Goal: Find specific page/section: Find specific page/section

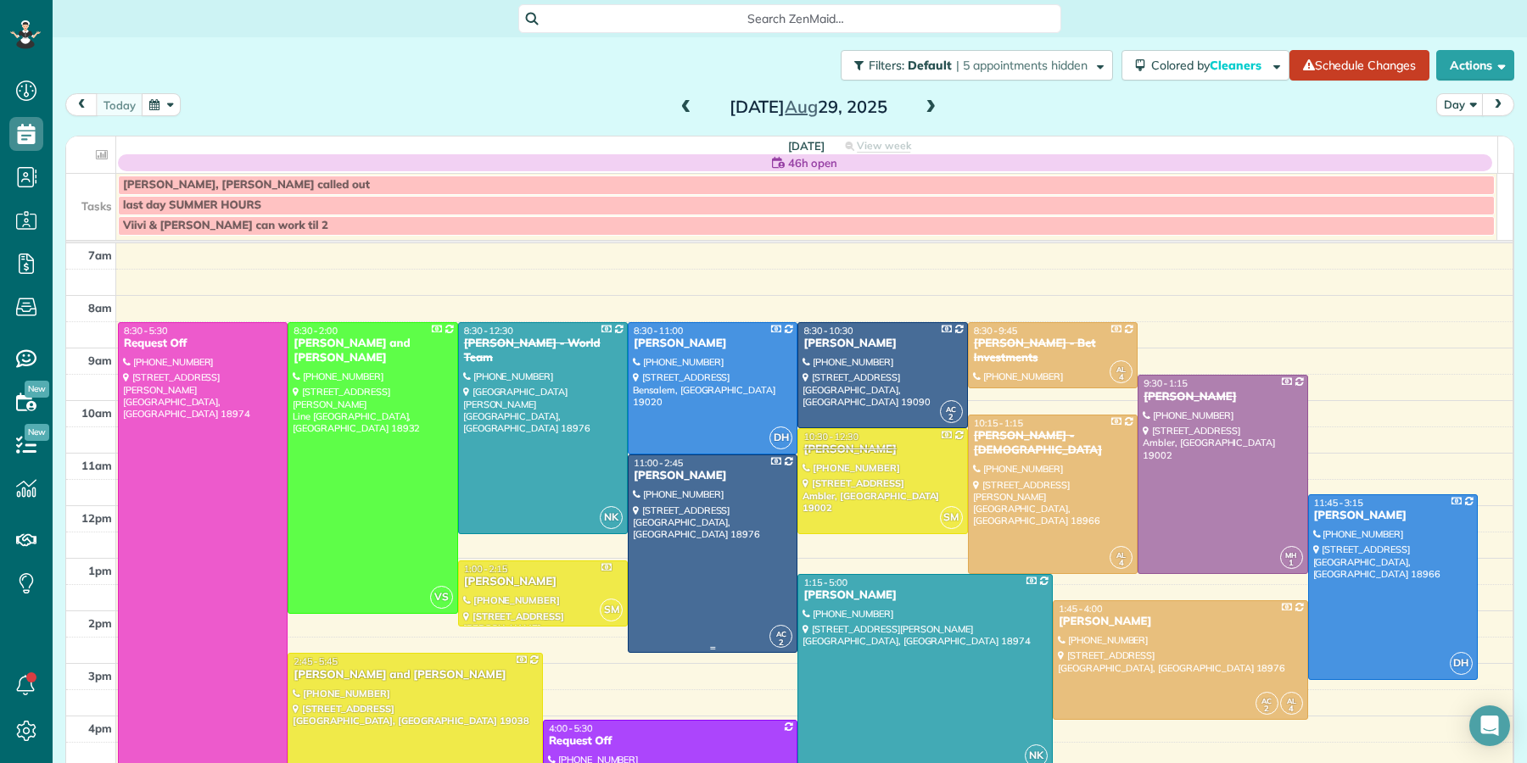
scroll to position [76, 0]
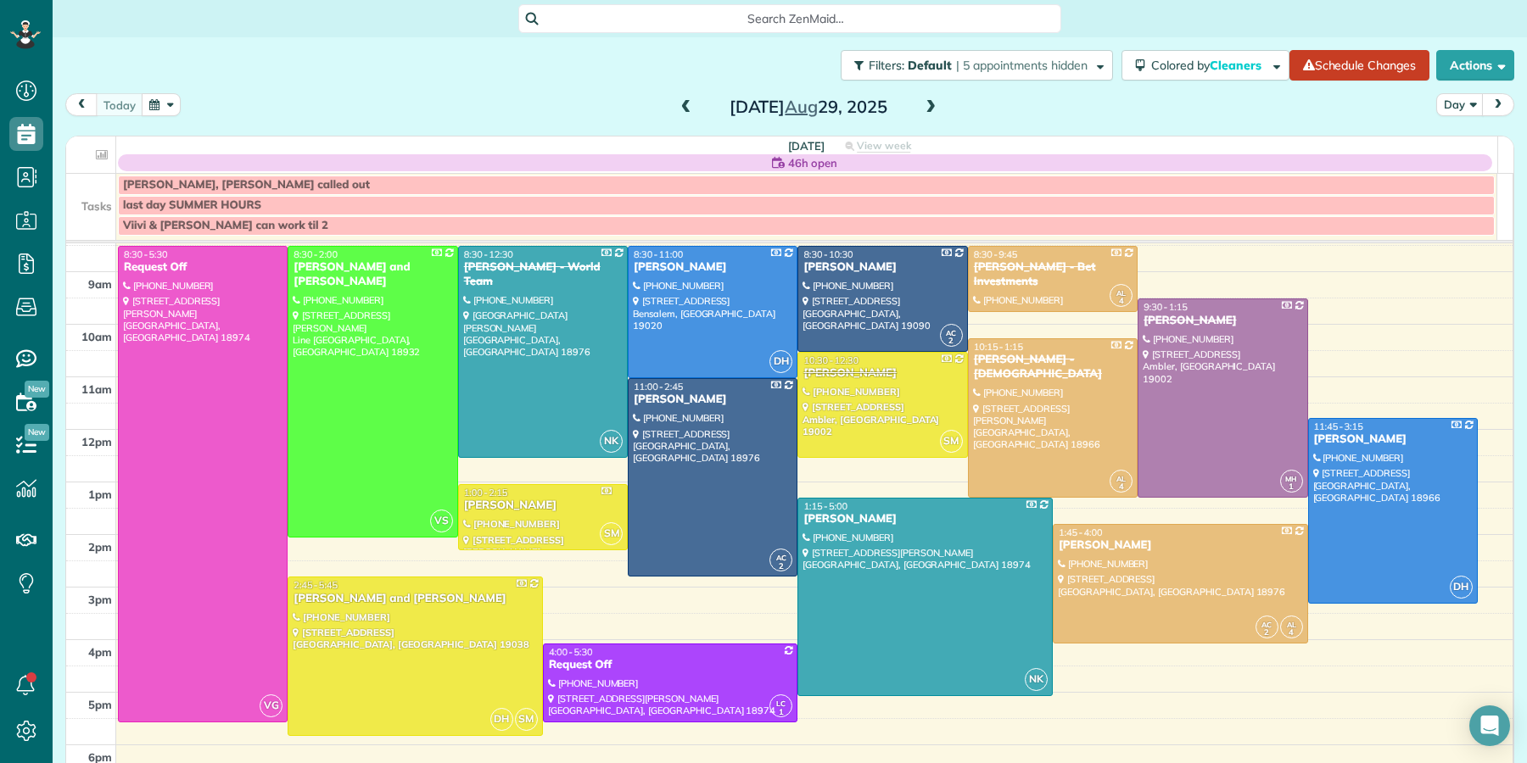
click at [924, 102] on span at bounding box center [930, 107] width 19 height 15
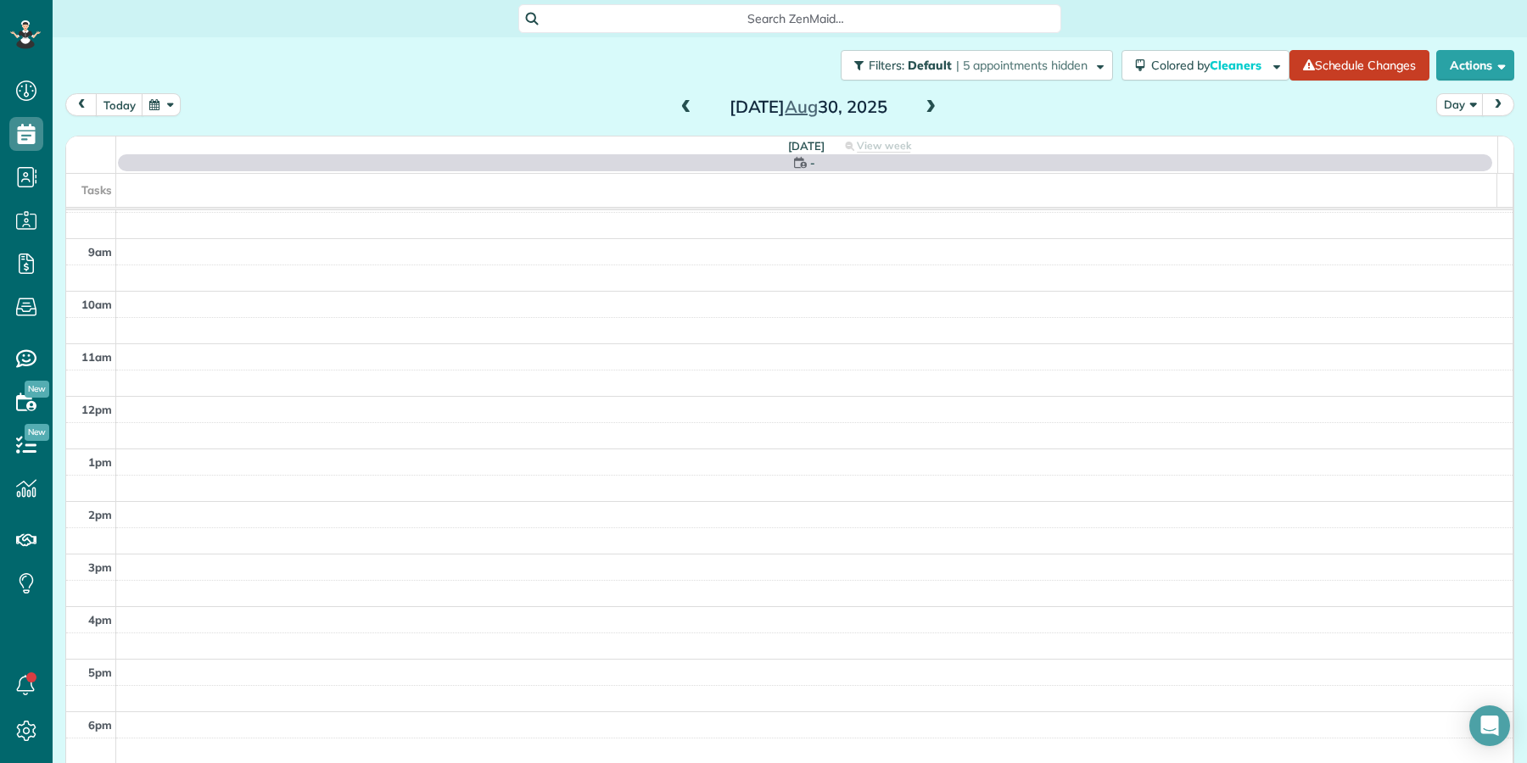
click at [924, 103] on span at bounding box center [930, 107] width 19 height 15
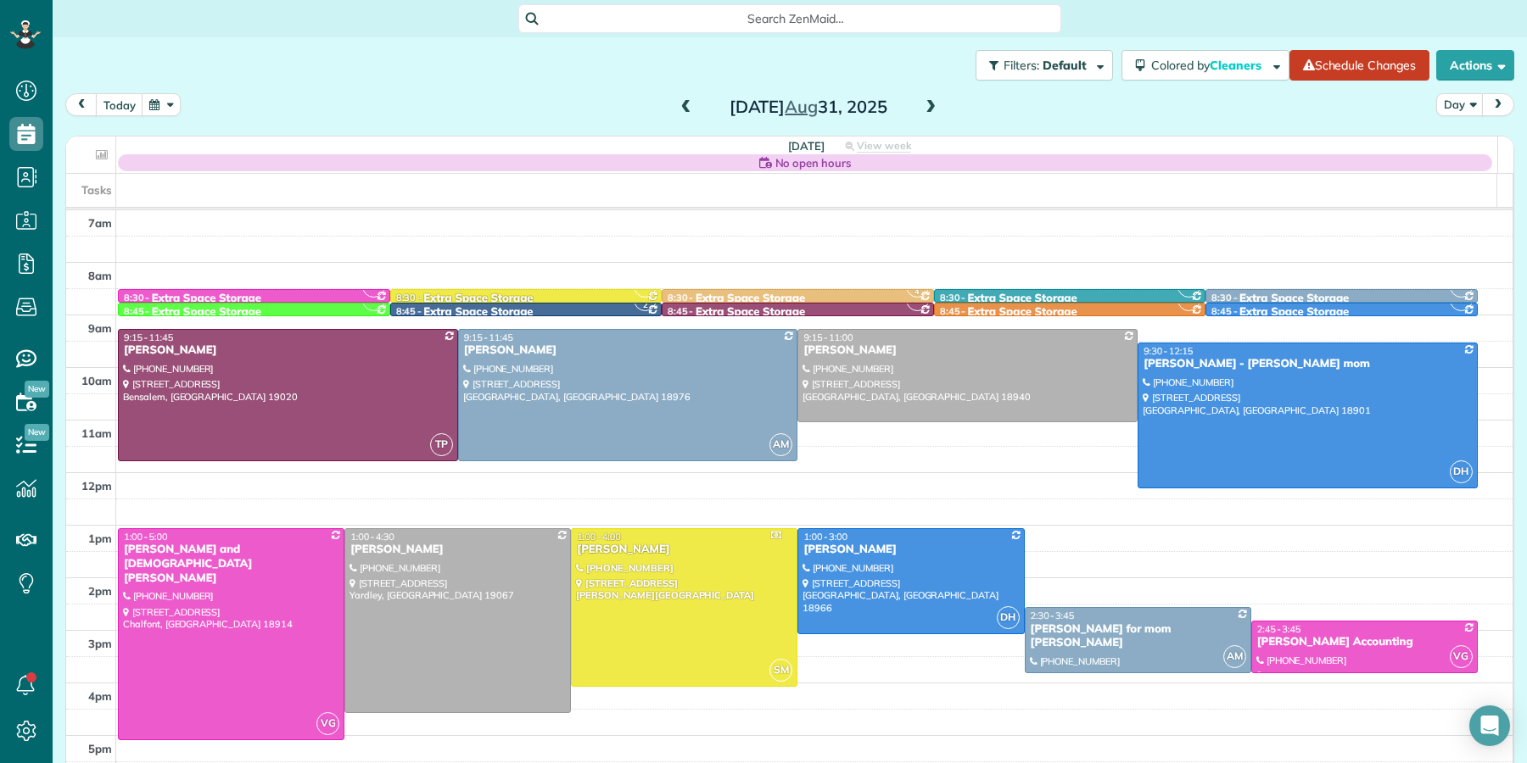
click at [924, 103] on span at bounding box center [930, 107] width 19 height 15
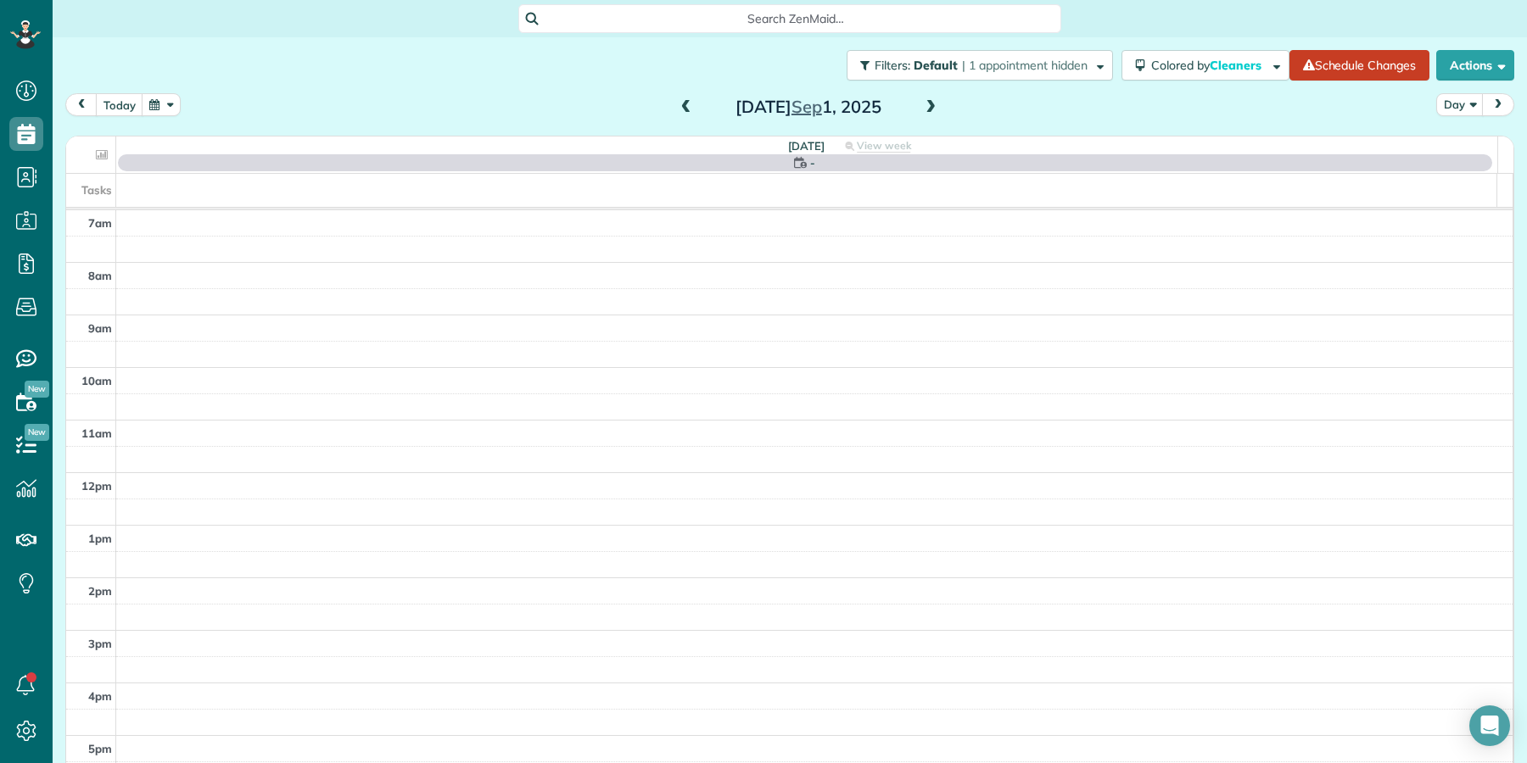
click at [924, 103] on span at bounding box center [930, 107] width 19 height 15
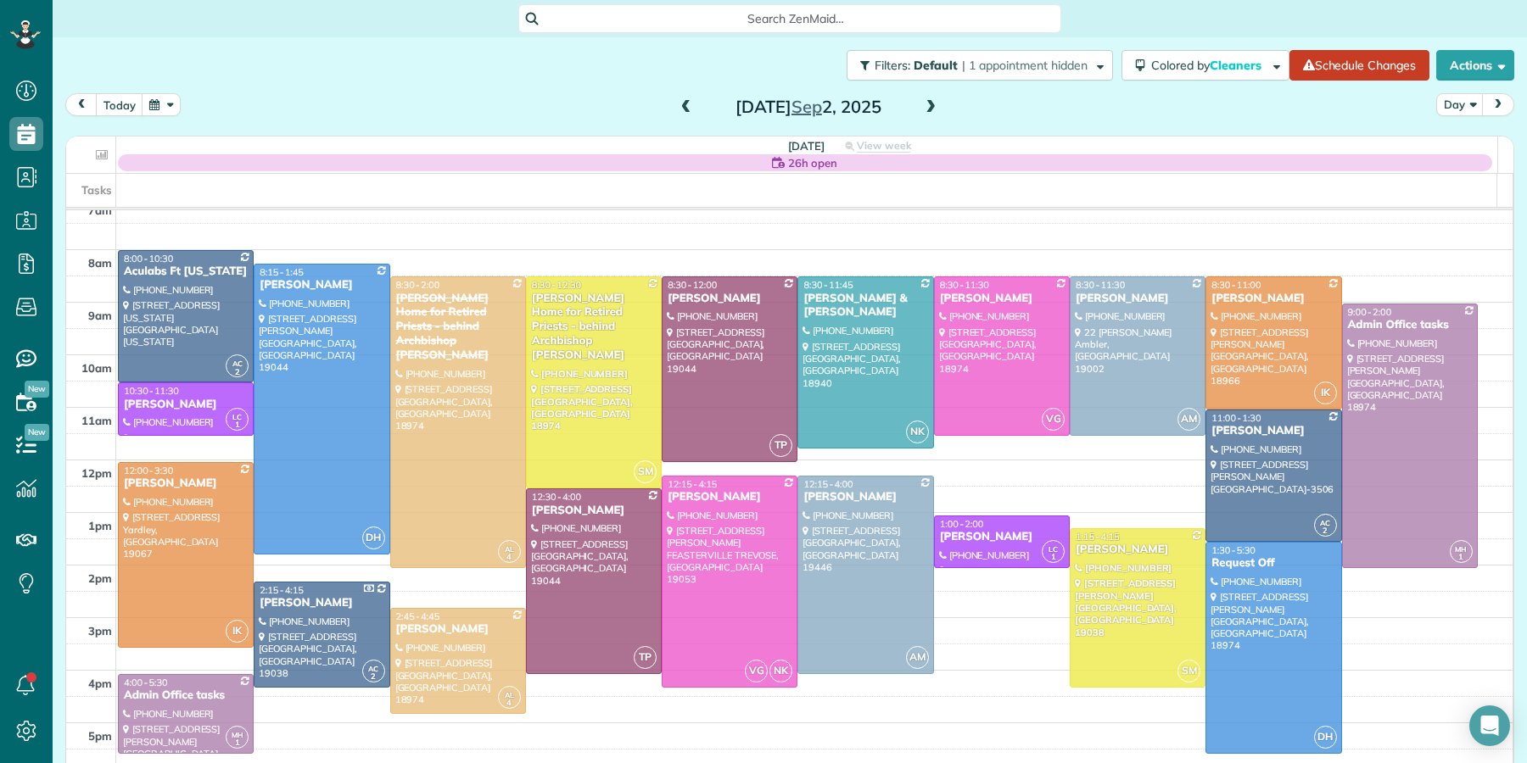
scroll to position [30, 0]
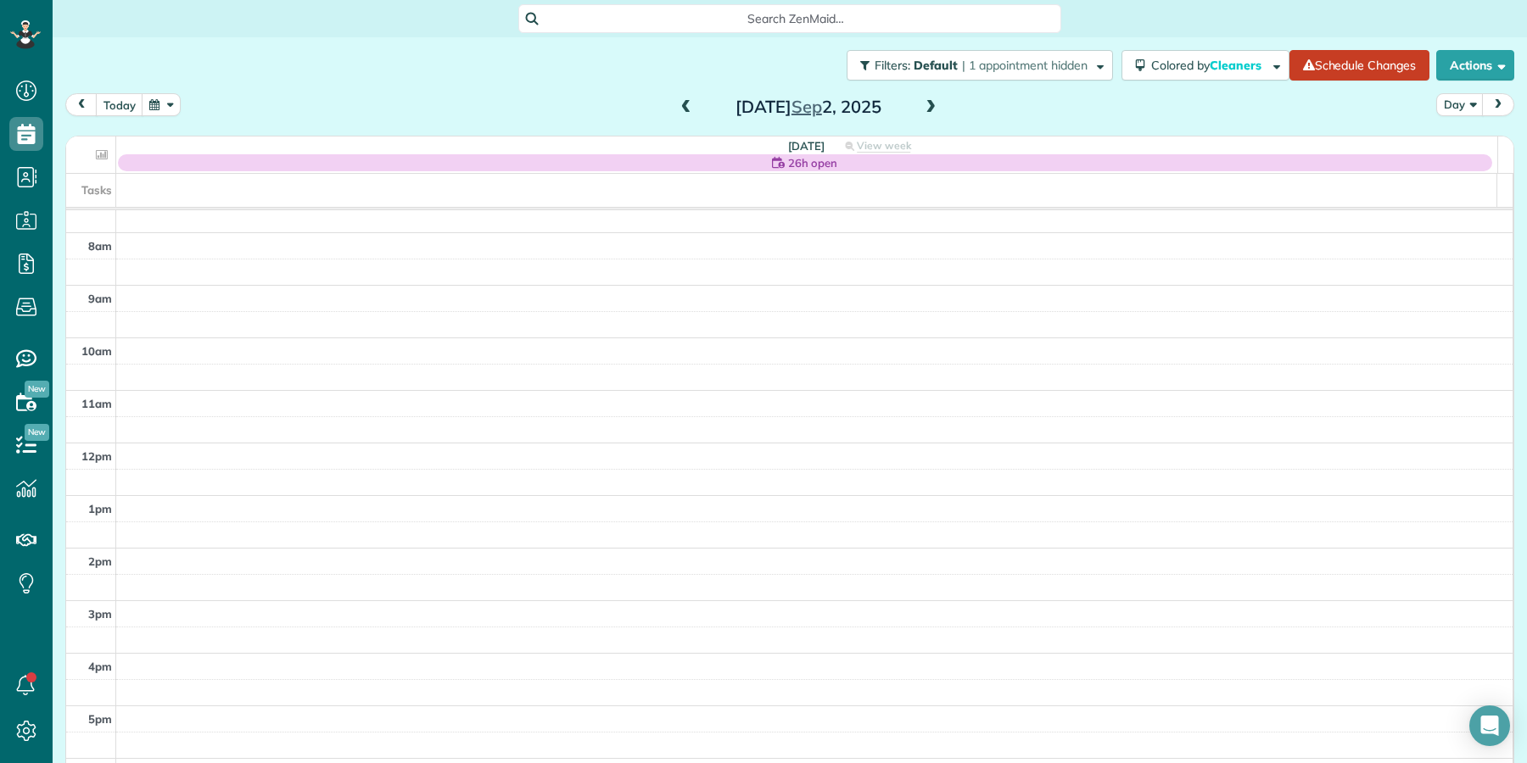
drag, startPoint x: 679, startPoint y: 104, endPoint x: 835, endPoint y: 83, distance: 158.3
click at [679, 104] on span at bounding box center [686, 107] width 19 height 15
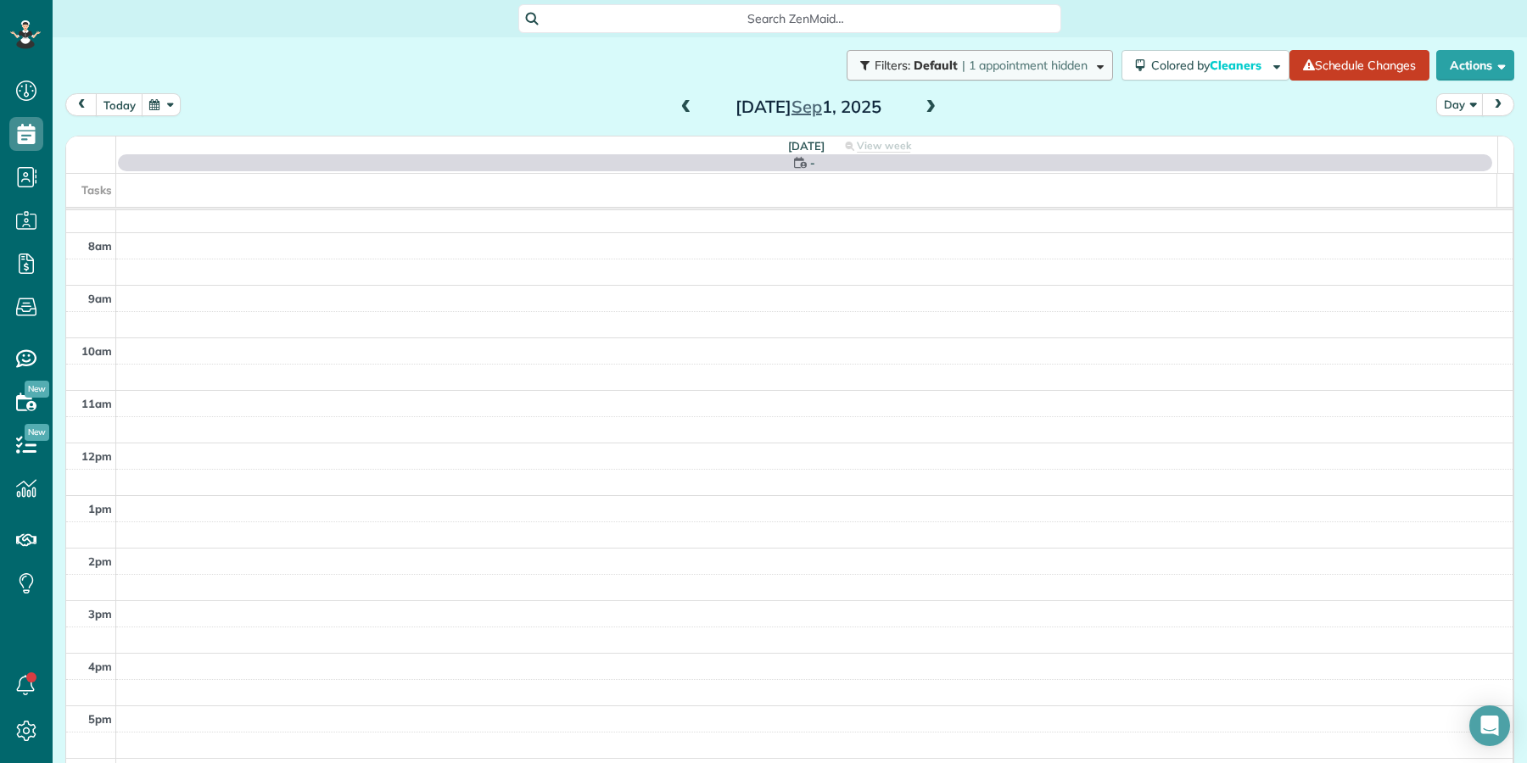
scroll to position [0, 0]
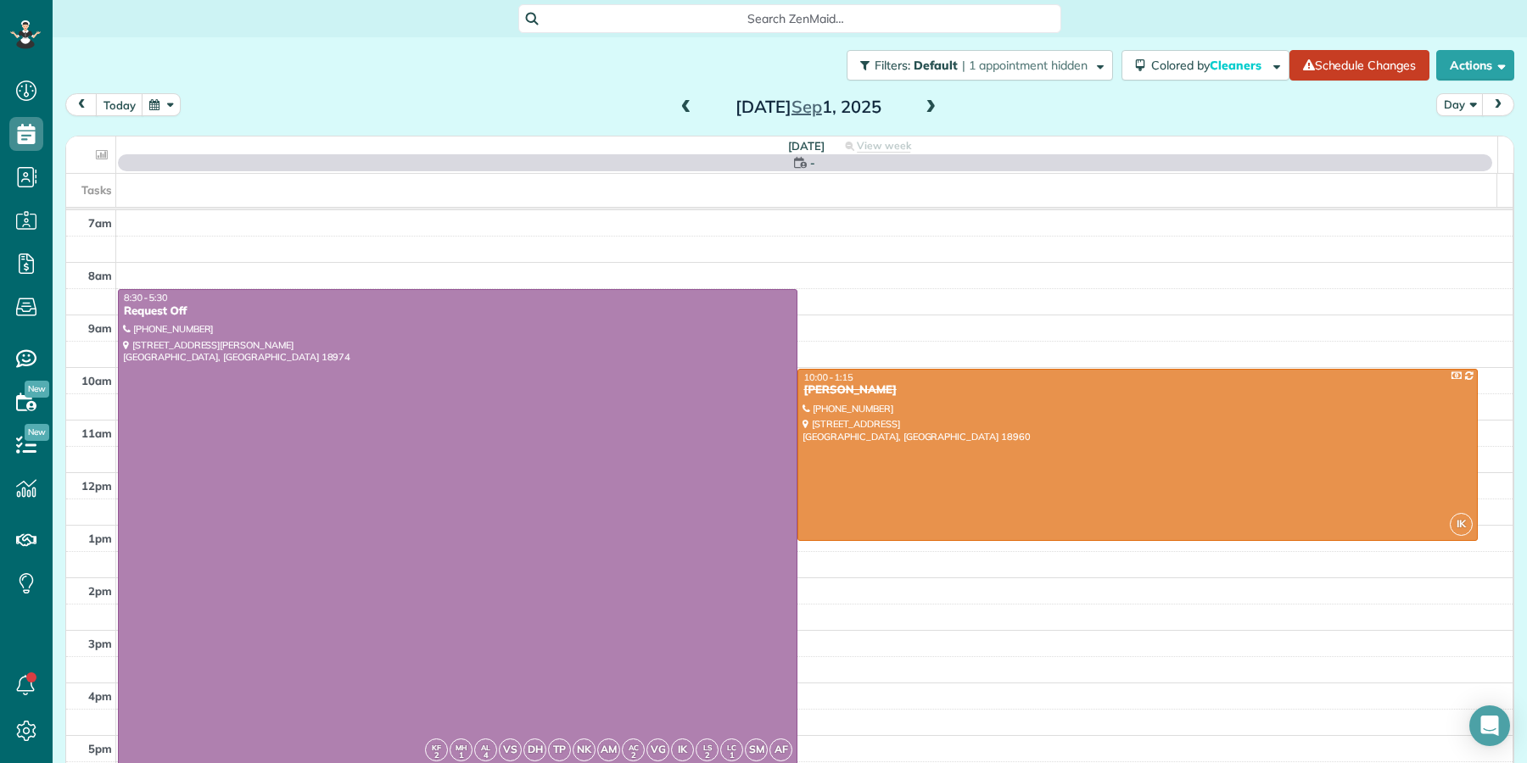
click at [923, 101] on span at bounding box center [930, 107] width 19 height 15
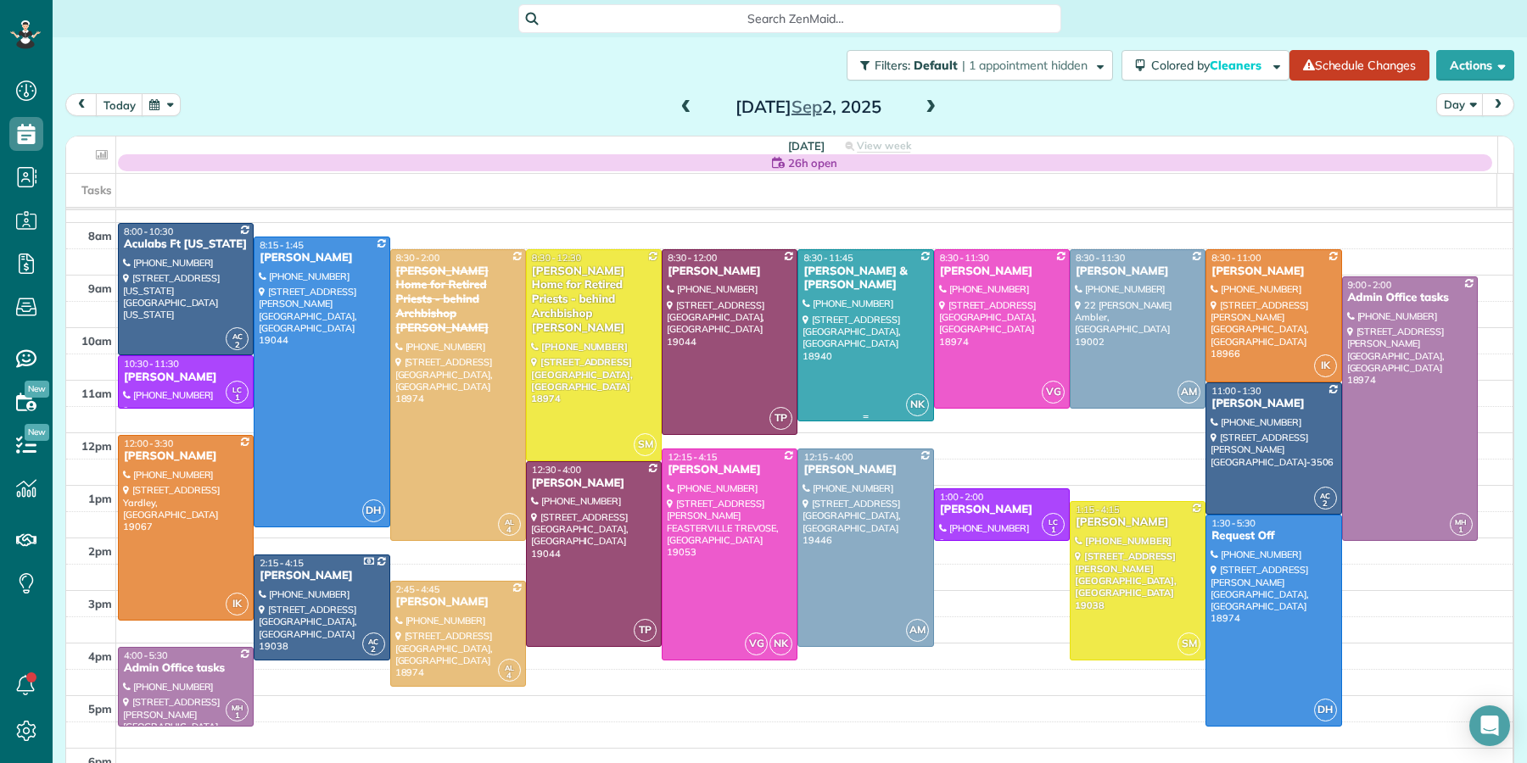
scroll to position [39, 0]
click at [924, 109] on span at bounding box center [930, 107] width 19 height 15
click at [924, 108] on span at bounding box center [930, 107] width 19 height 15
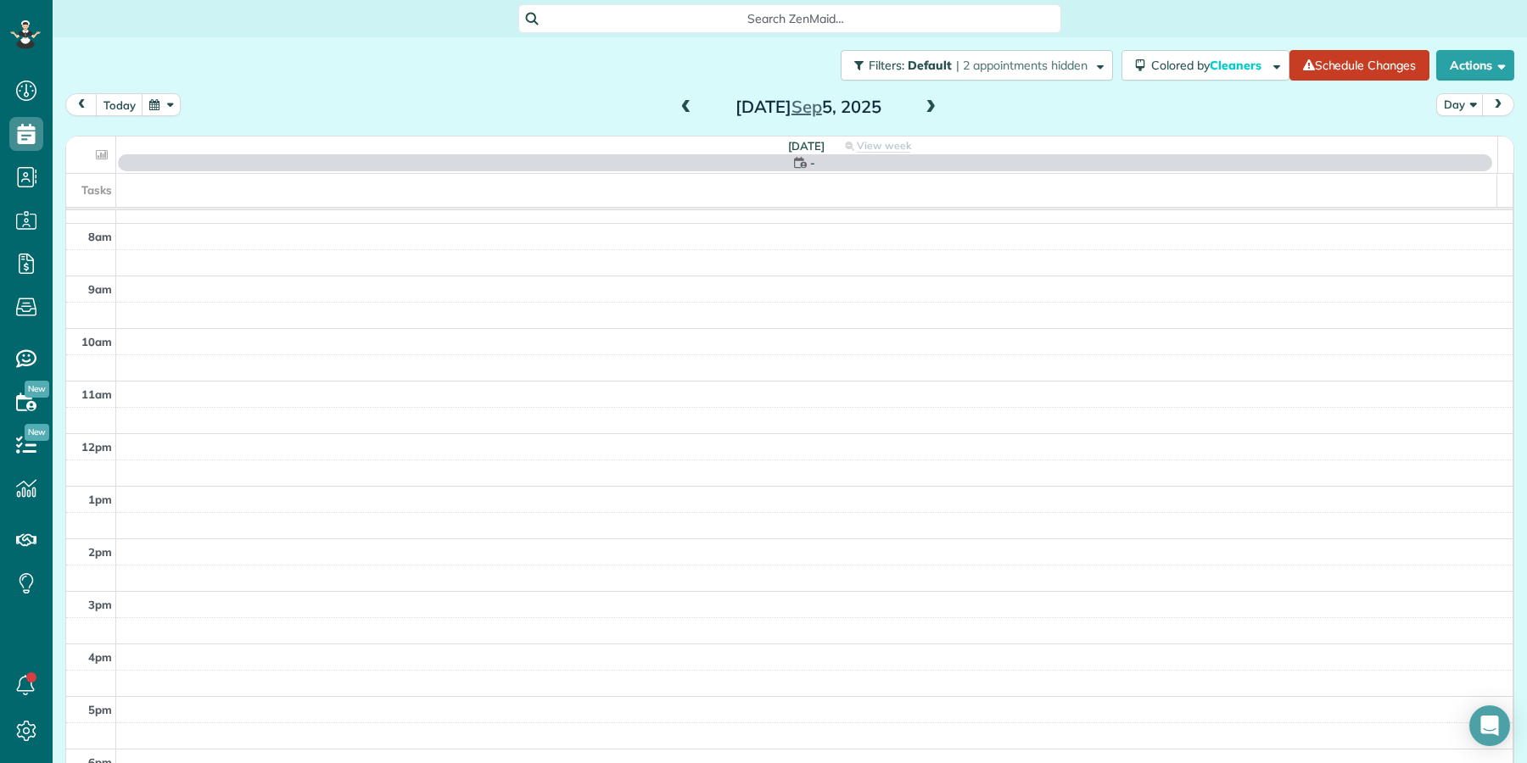
scroll to position [0, 0]
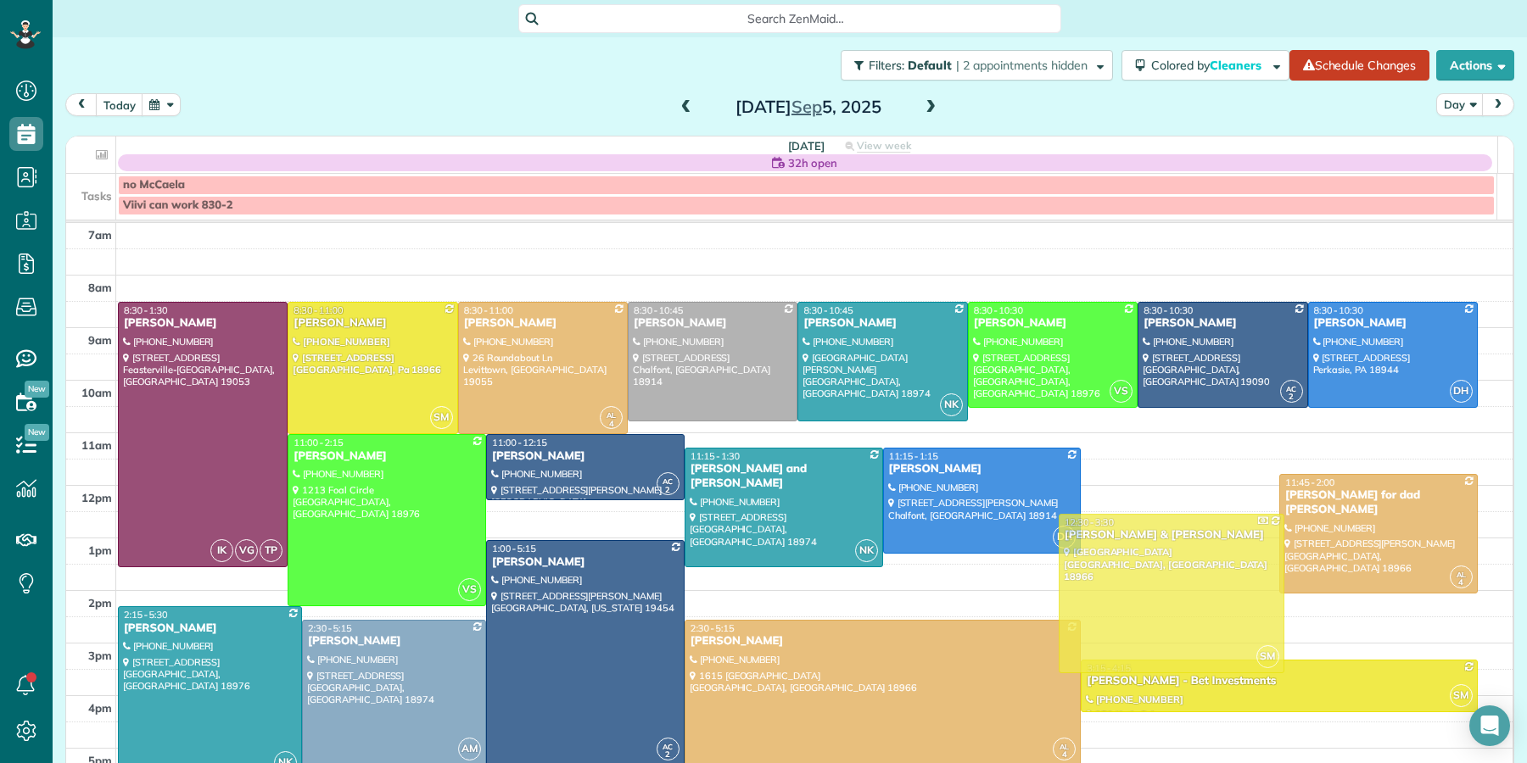
drag, startPoint x: 1160, startPoint y: 634, endPoint x: 1184, endPoint y: 657, distance: 33.6
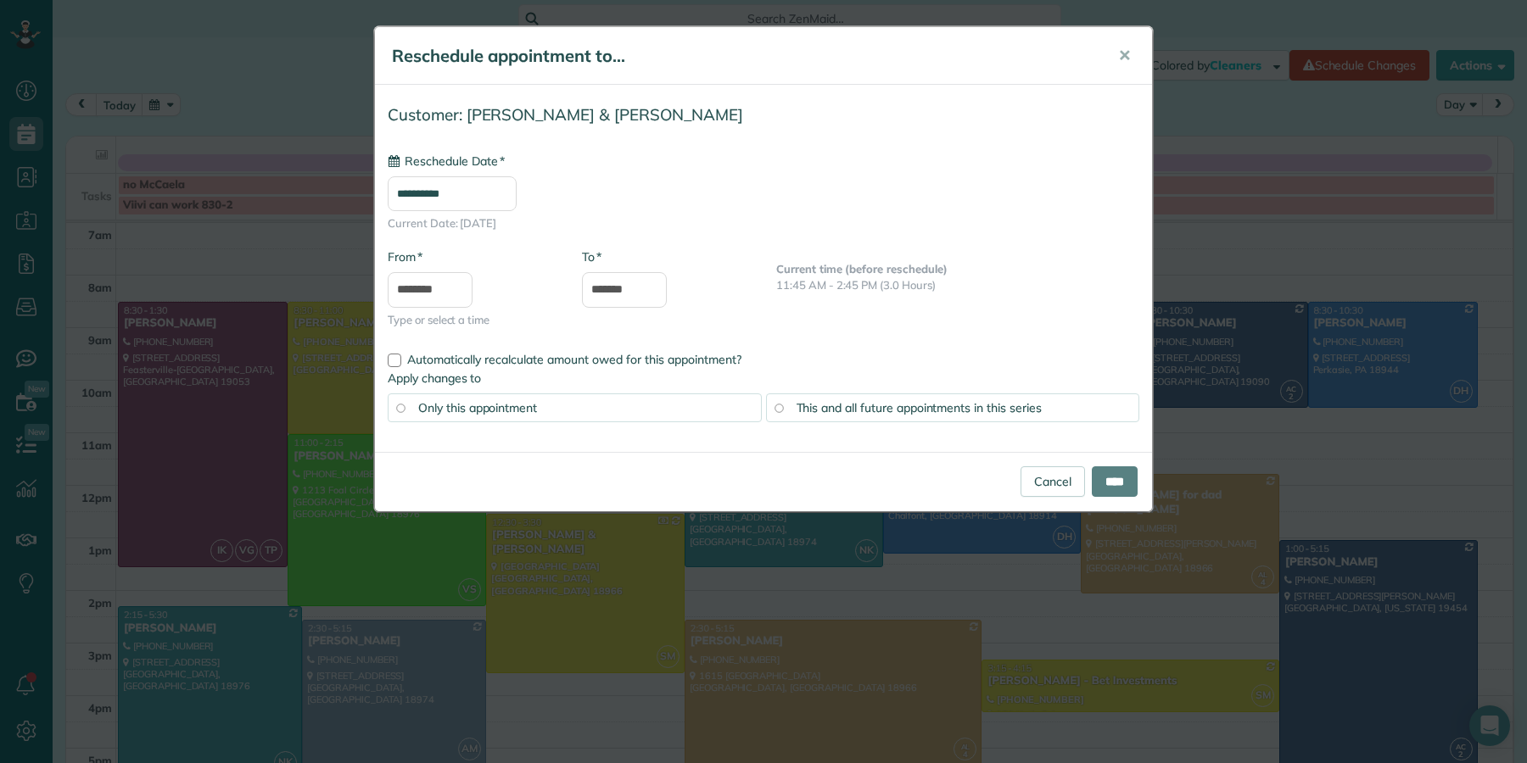
type input "**********"
drag, startPoint x: 1037, startPoint y: 483, endPoint x: 1024, endPoint y: 483, distance: 13.6
click at [1037, 483] on link "Cancel" at bounding box center [1052, 481] width 64 height 31
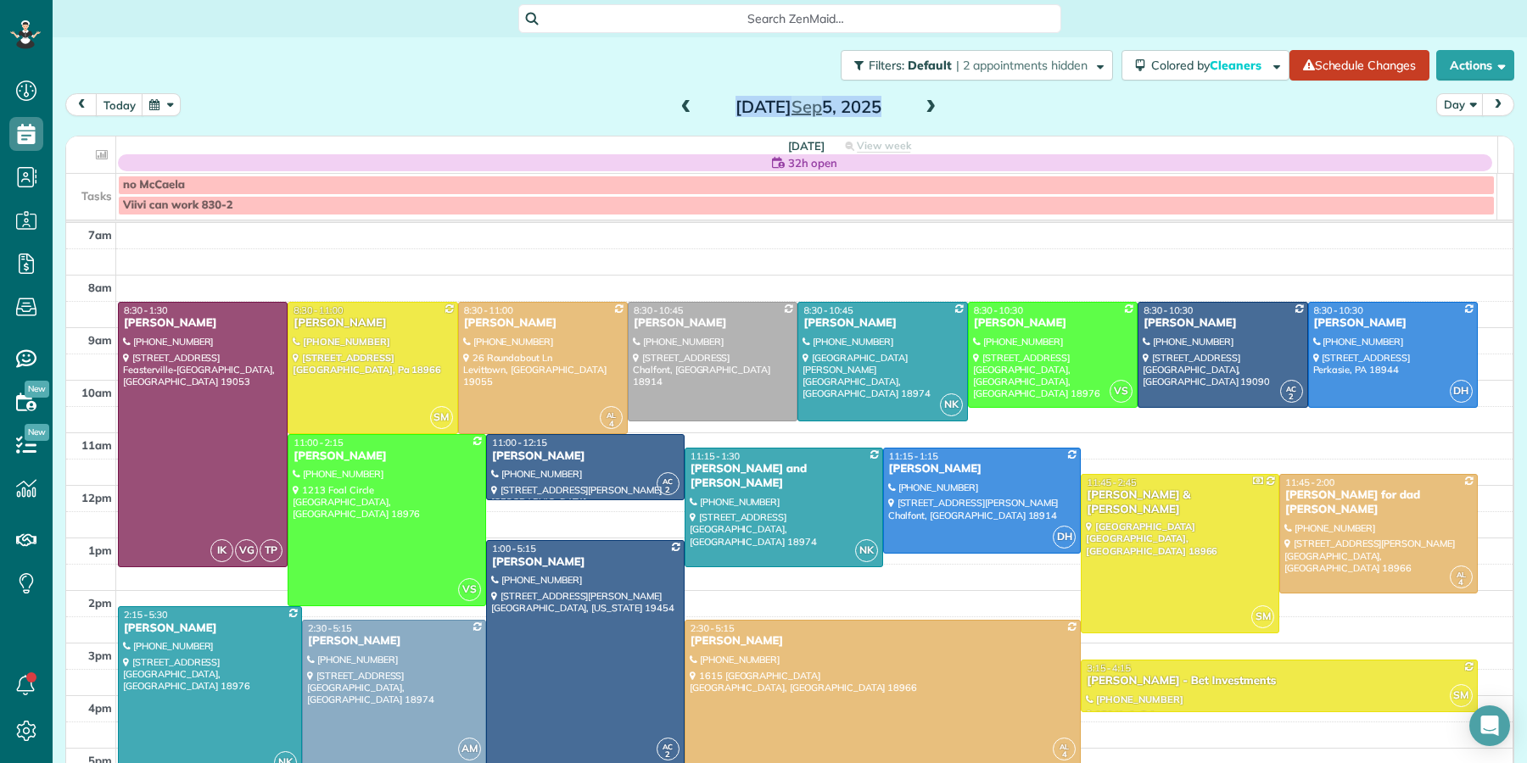
click at [673, 108] on div "Friday Sep 5, 2025" at bounding box center [808, 106] width 271 height 27
click at [677, 107] on span at bounding box center [686, 107] width 19 height 15
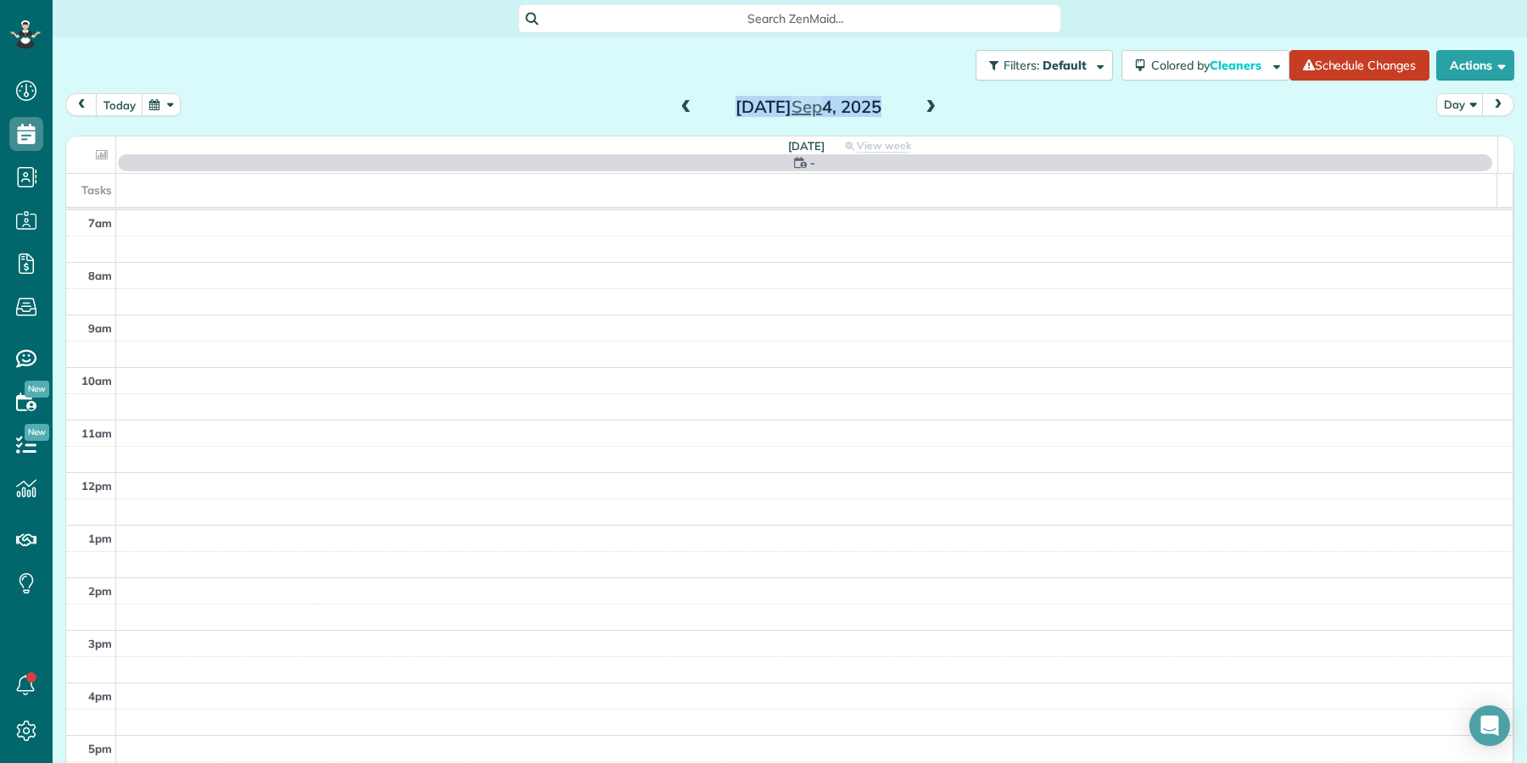
click at [677, 107] on span at bounding box center [686, 107] width 19 height 15
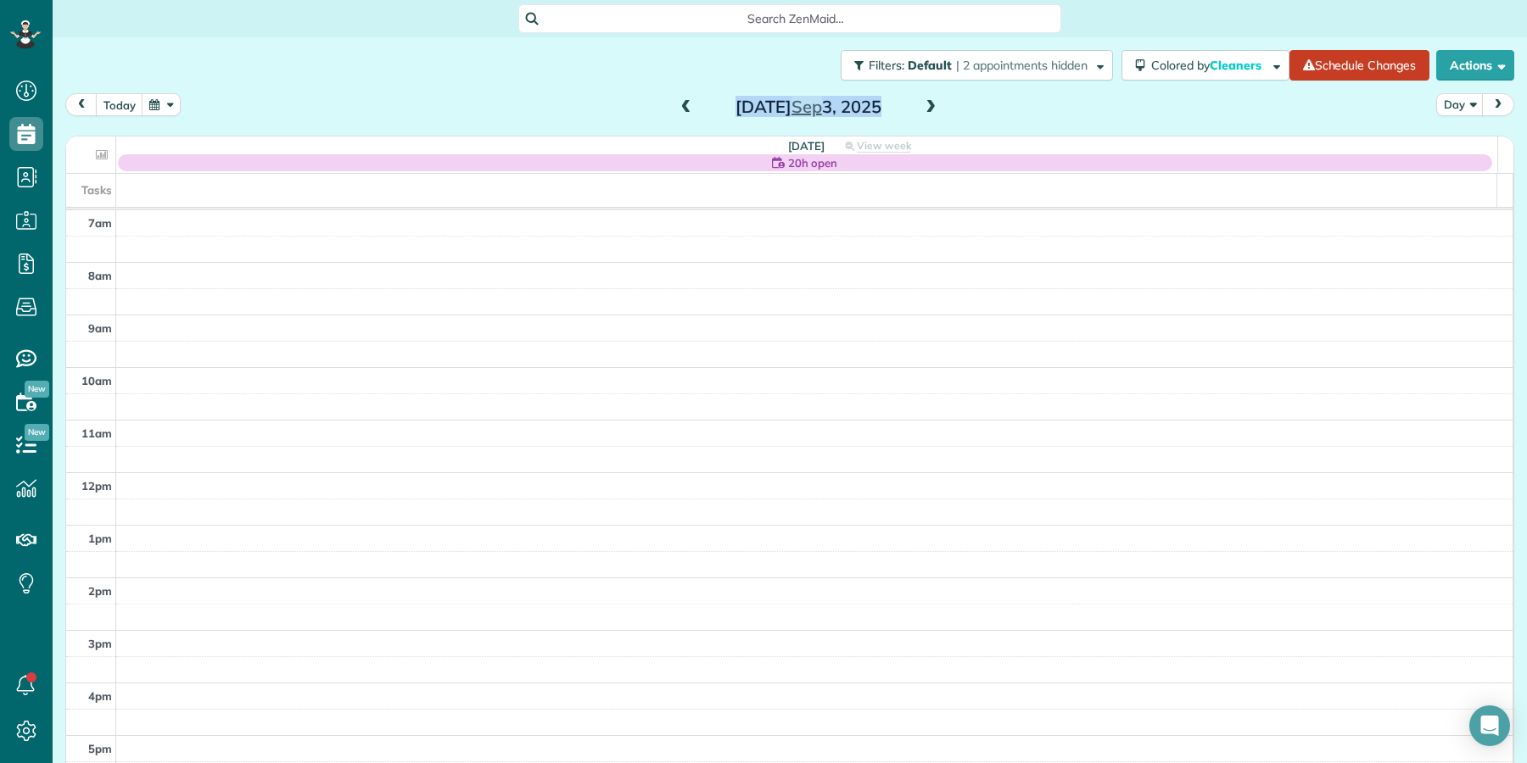
drag, startPoint x: 923, startPoint y: 103, endPoint x: 783, endPoint y: 131, distance: 142.9
click at [921, 103] on span at bounding box center [930, 107] width 19 height 15
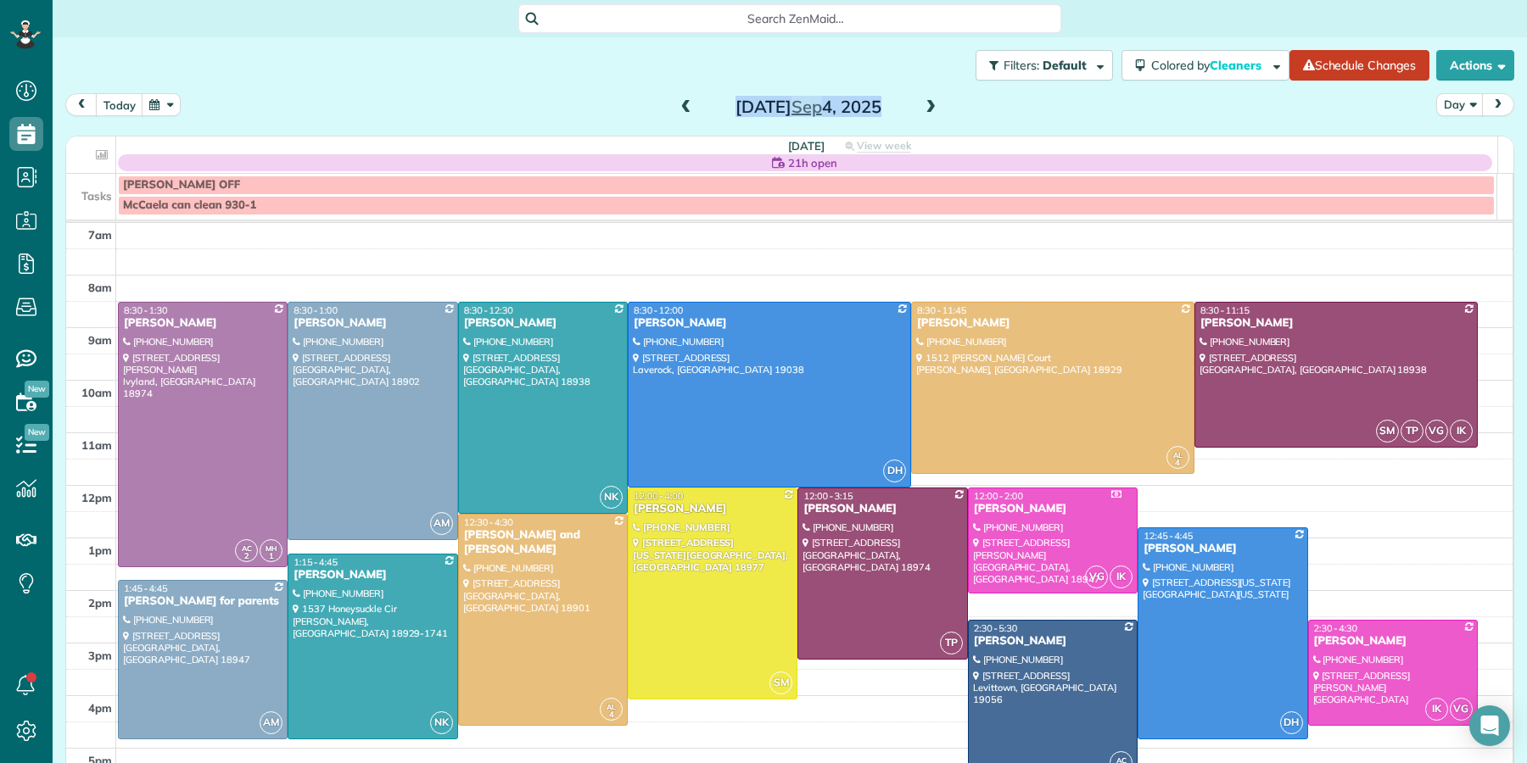
click at [677, 109] on span at bounding box center [686, 107] width 19 height 15
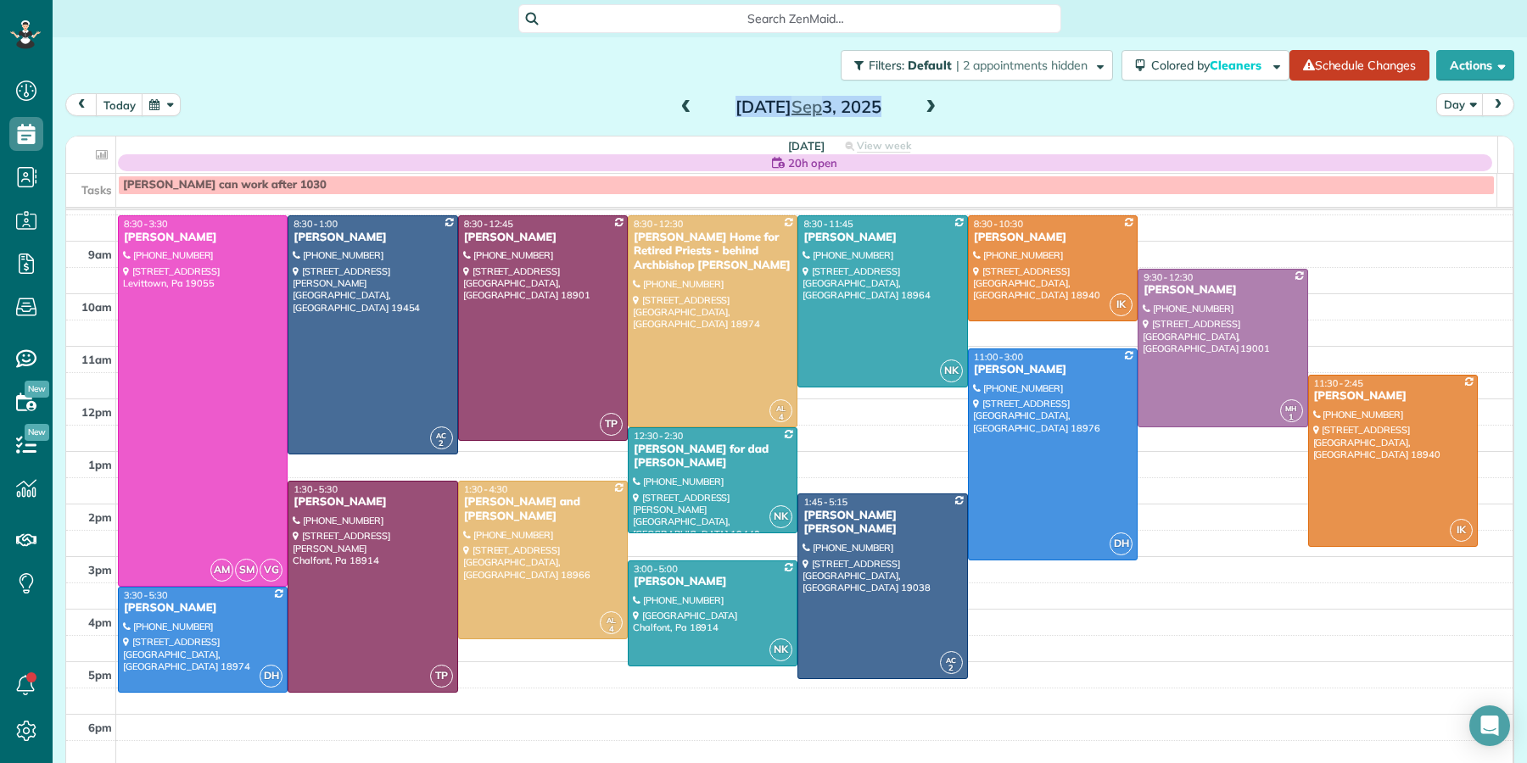
scroll to position [70, 0]
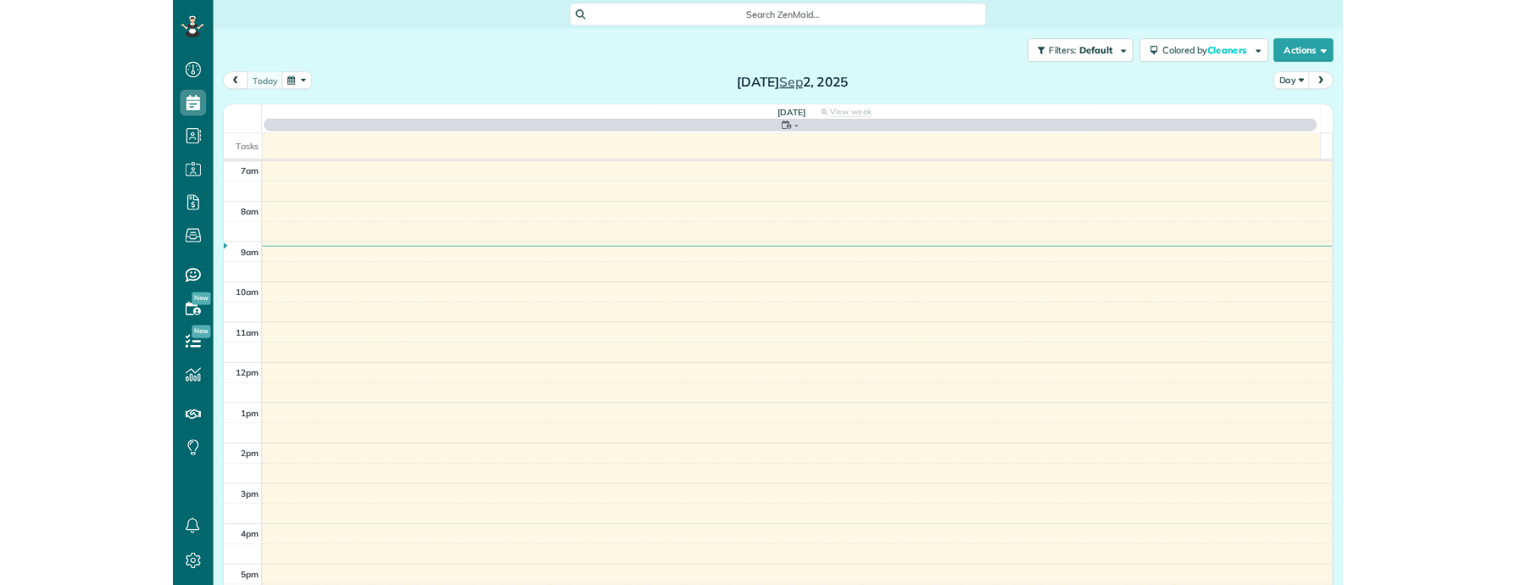
scroll to position [7, 7]
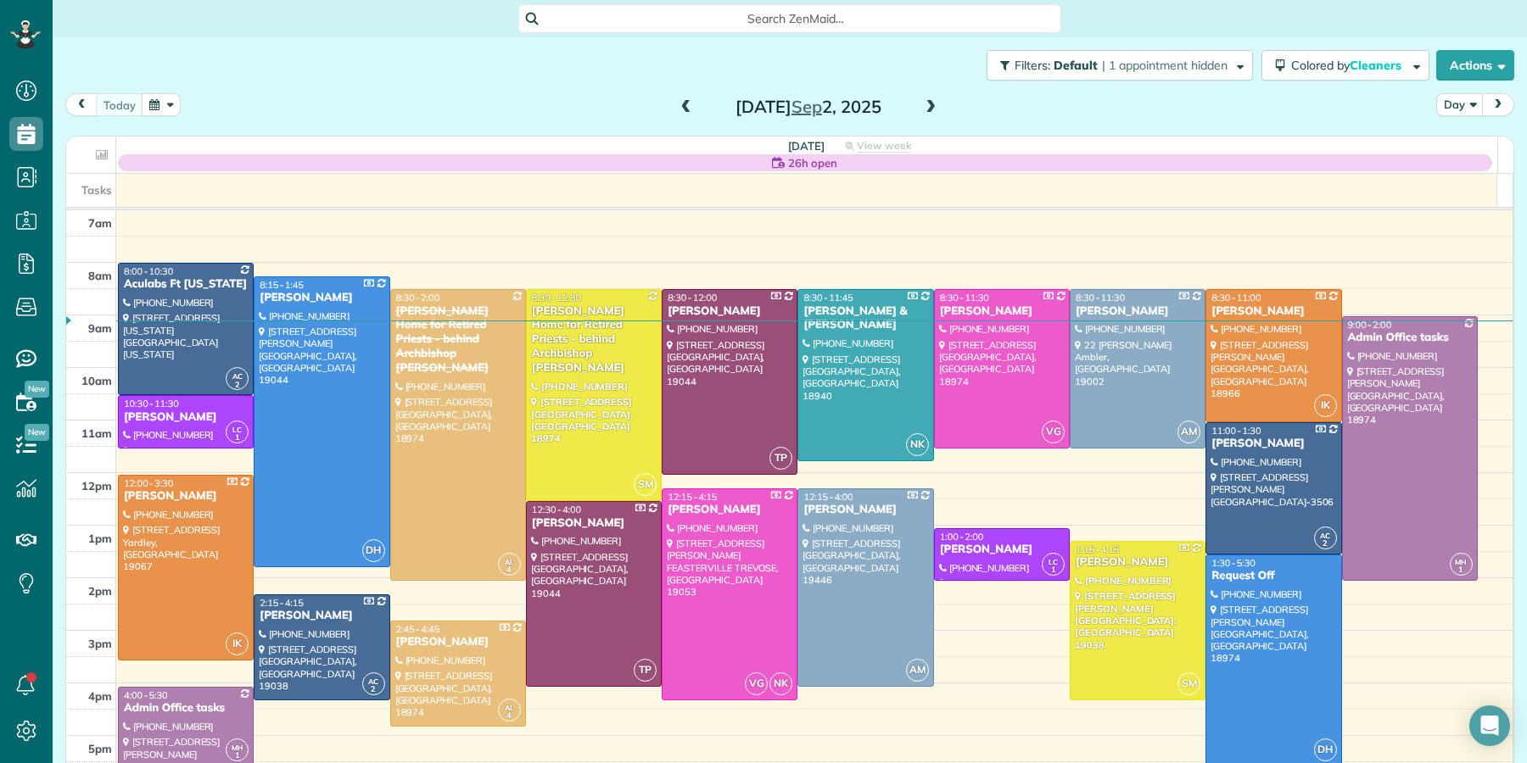
click at [924, 103] on span at bounding box center [930, 107] width 19 height 15
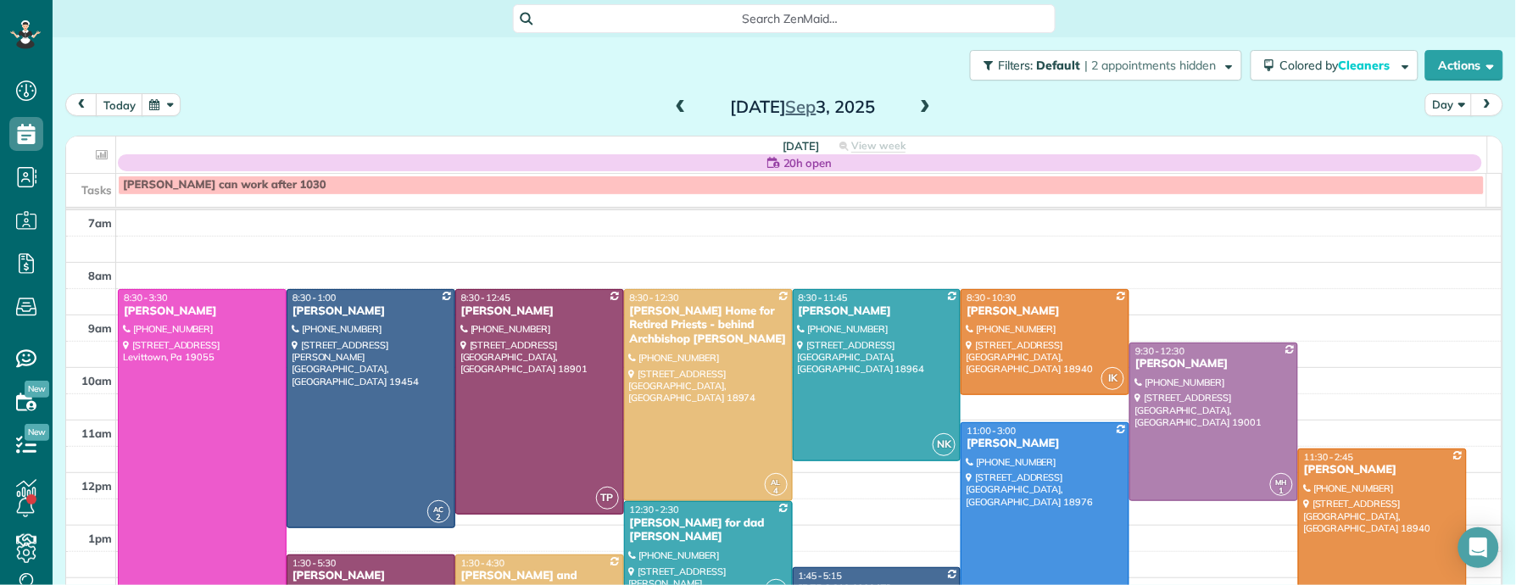
scroll to position [585, 52]
click at [673, 110] on span at bounding box center [681, 107] width 19 height 15
click at [672, 109] on span at bounding box center [681, 107] width 19 height 15
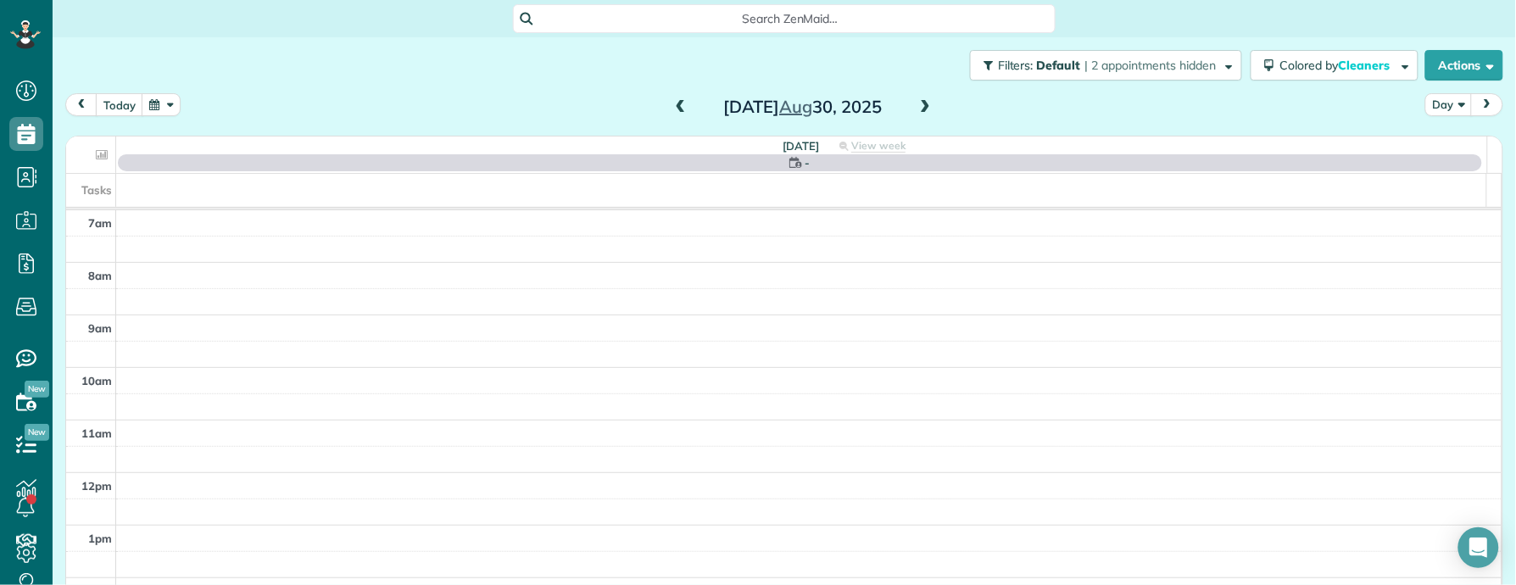
click at [672, 109] on span at bounding box center [681, 107] width 19 height 15
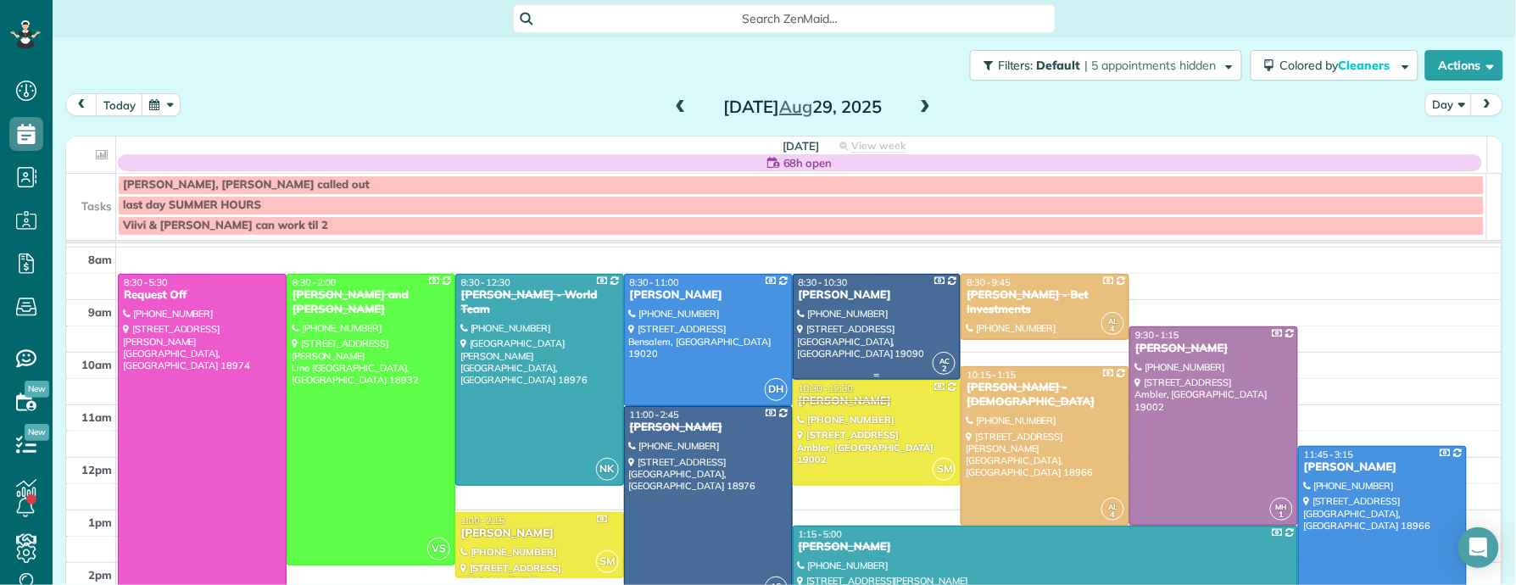
scroll to position [137, 0]
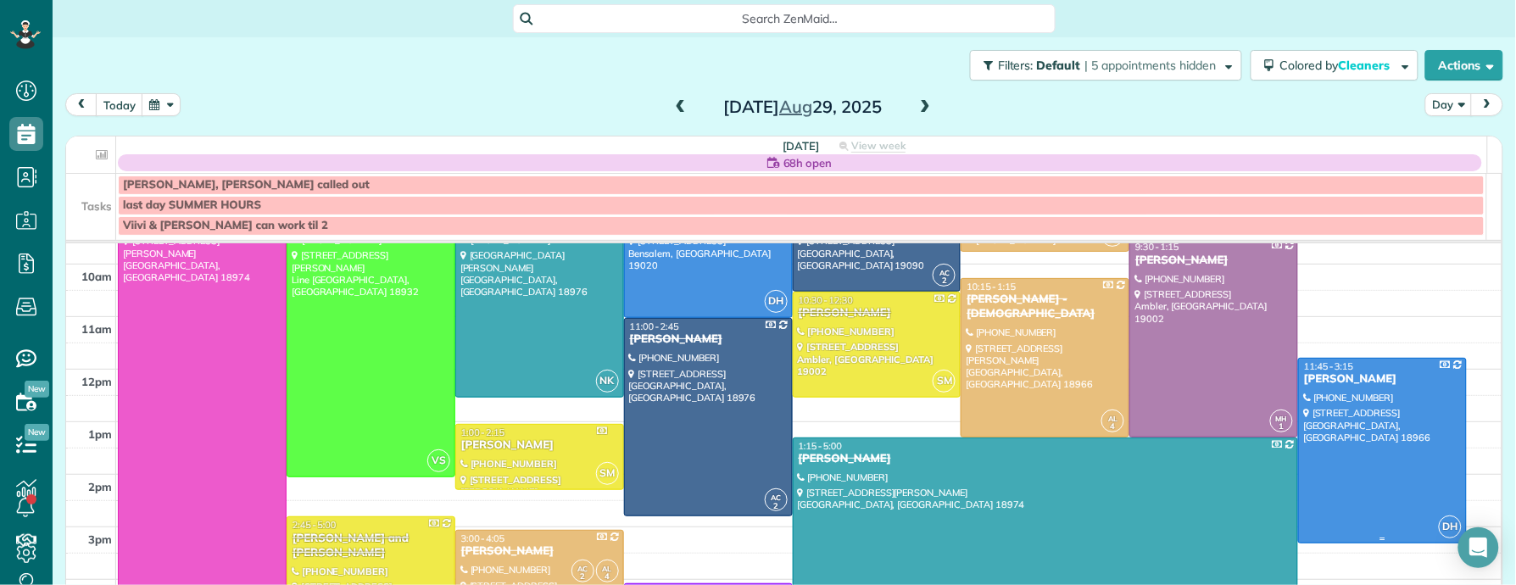
click at [1321, 380] on div "[PERSON_NAME]" at bounding box center [1383, 379] width 159 height 14
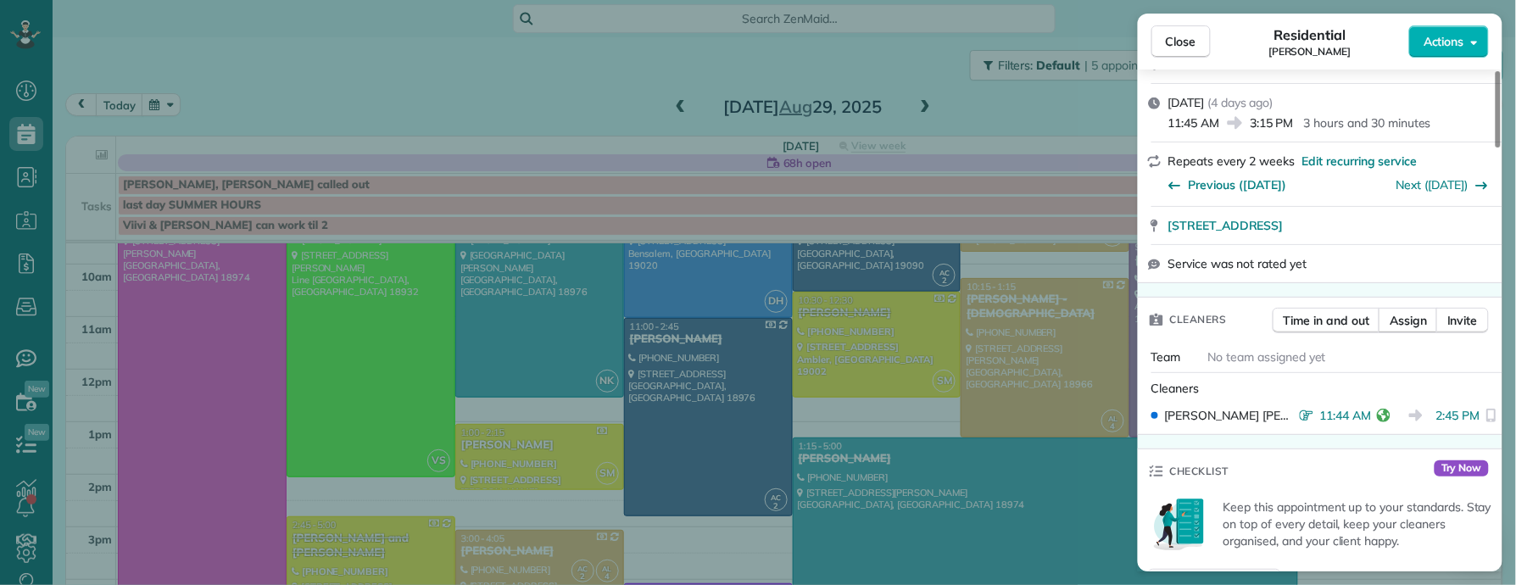
scroll to position [293, 0]
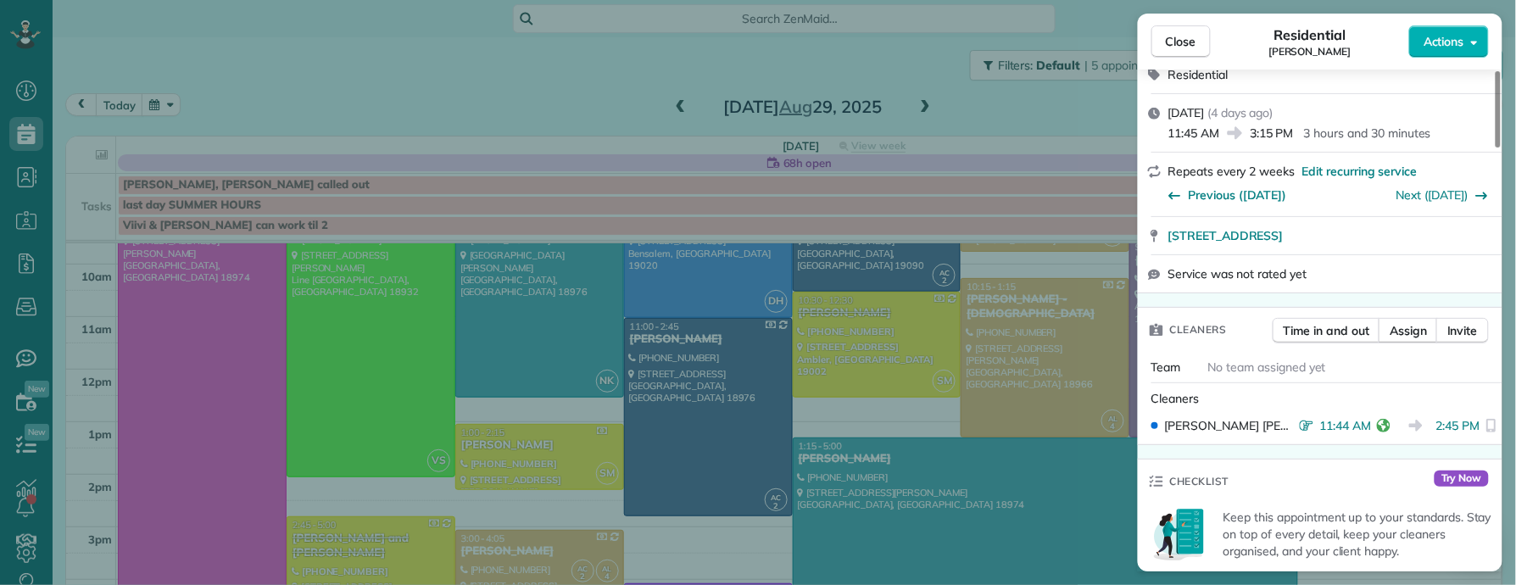
drag, startPoint x: 1192, startPoint y: 36, endPoint x: 919, endPoint y: 104, distance: 281.4
click at [1192, 36] on span "Close" at bounding box center [1181, 41] width 31 height 17
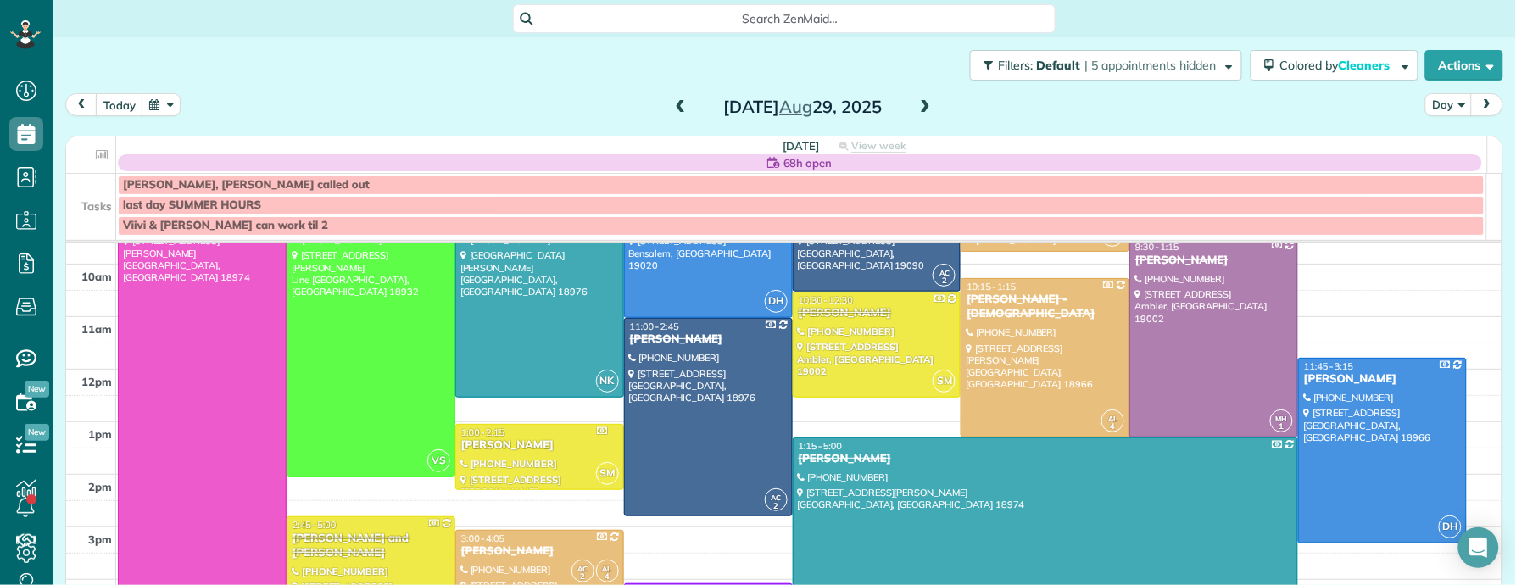
click at [918, 101] on span at bounding box center [925, 107] width 19 height 15
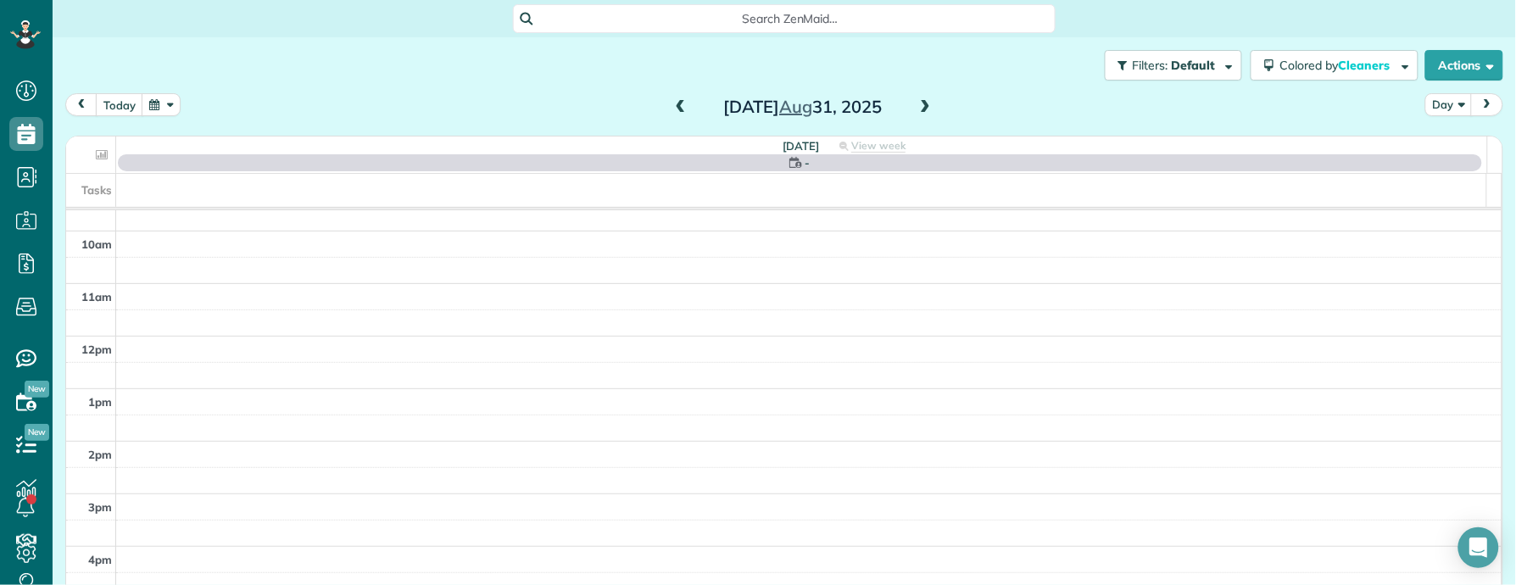
click at [918, 100] on span at bounding box center [925, 107] width 19 height 15
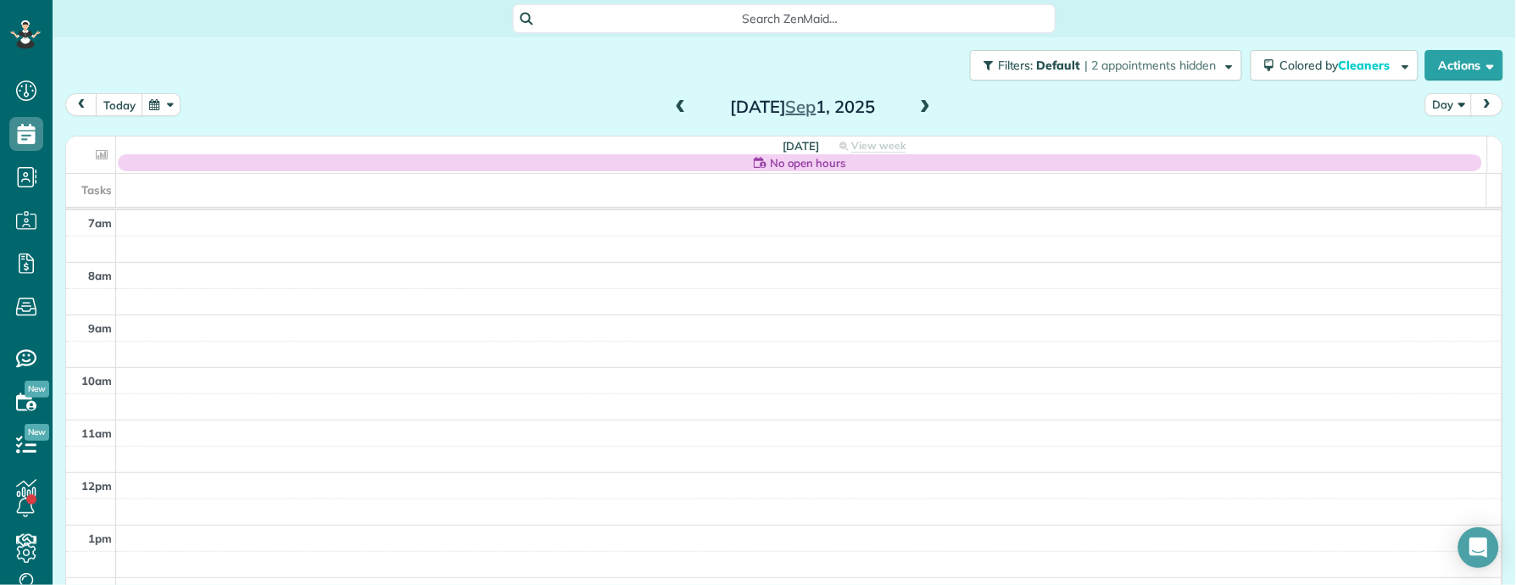
click at [918, 100] on span at bounding box center [925, 107] width 19 height 15
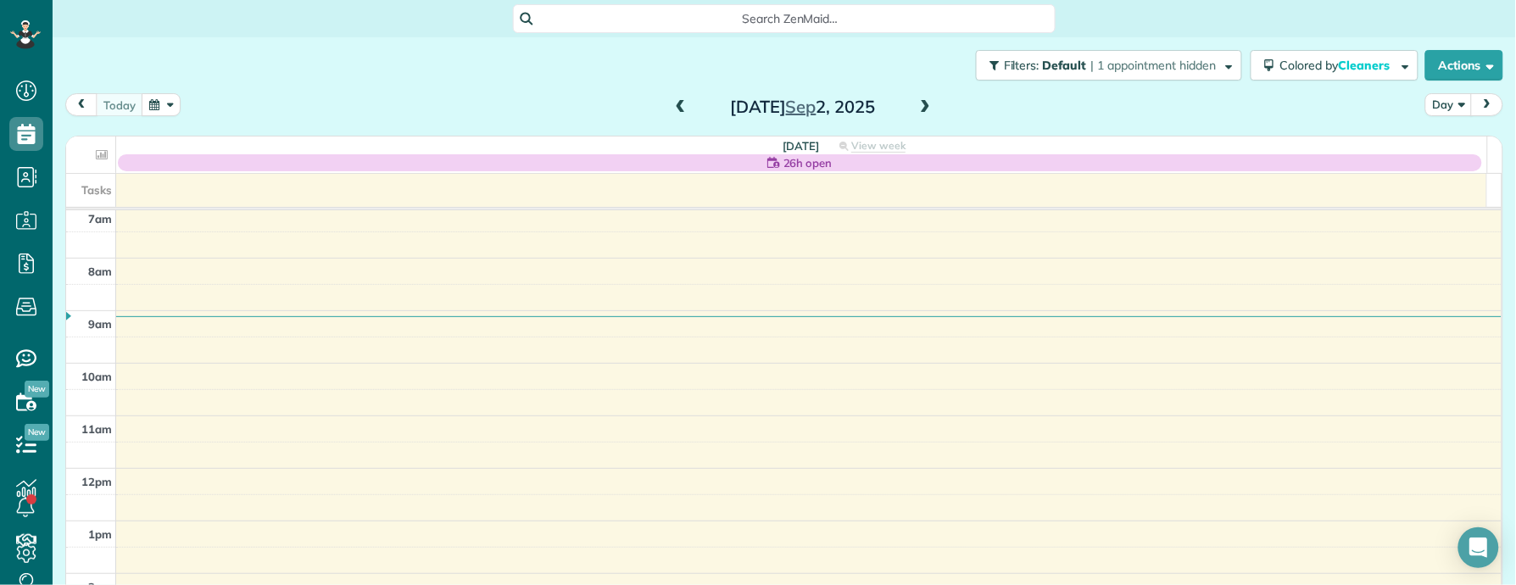
scroll to position [28, 0]
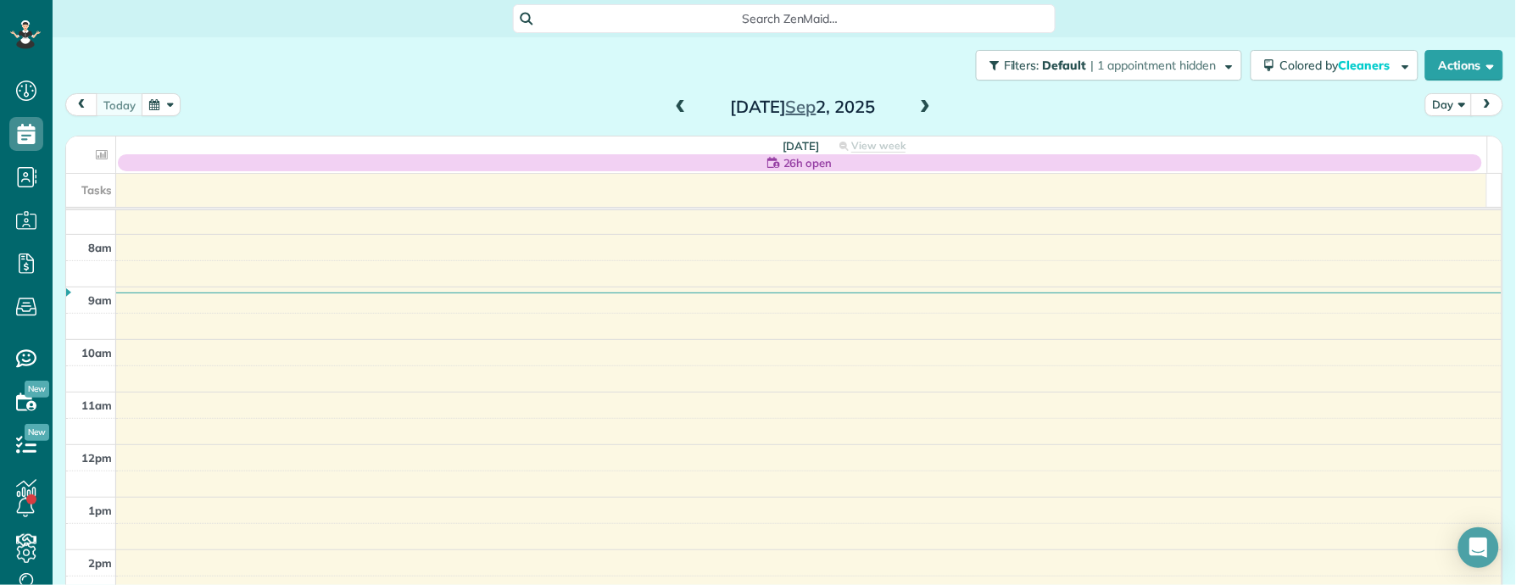
drag, startPoint x: 673, startPoint y: 102, endPoint x: 790, endPoint y: 86, distance: 118.1
click at [673, 103] on span at bounding box center [681, 107] width 19 height 15
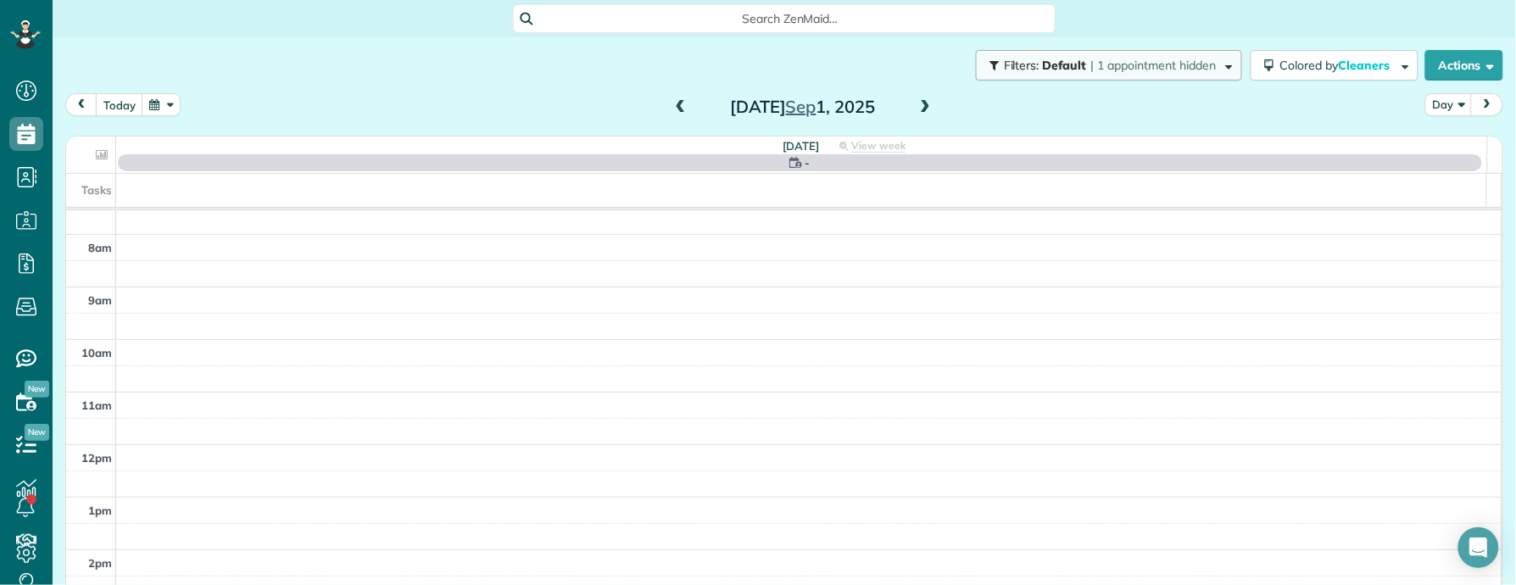
scroll to position [0, 0]
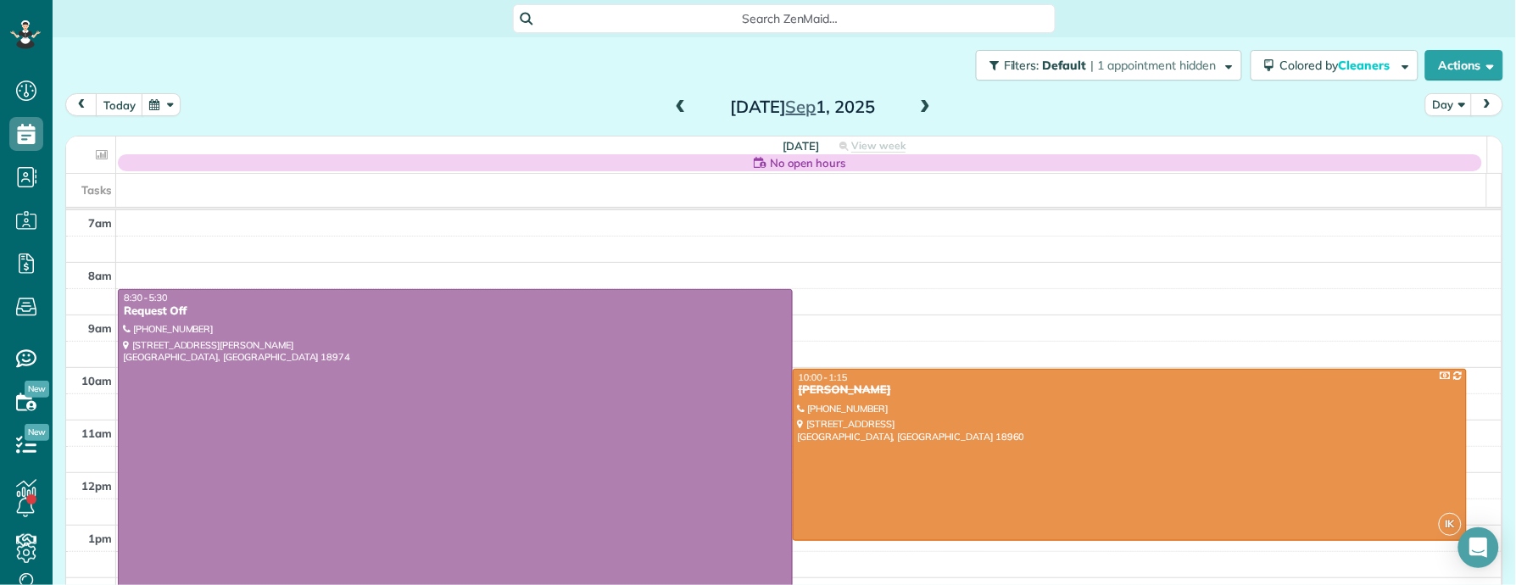
click at [918, 113] on span at bounding box center [925, 107] width 19 height 15
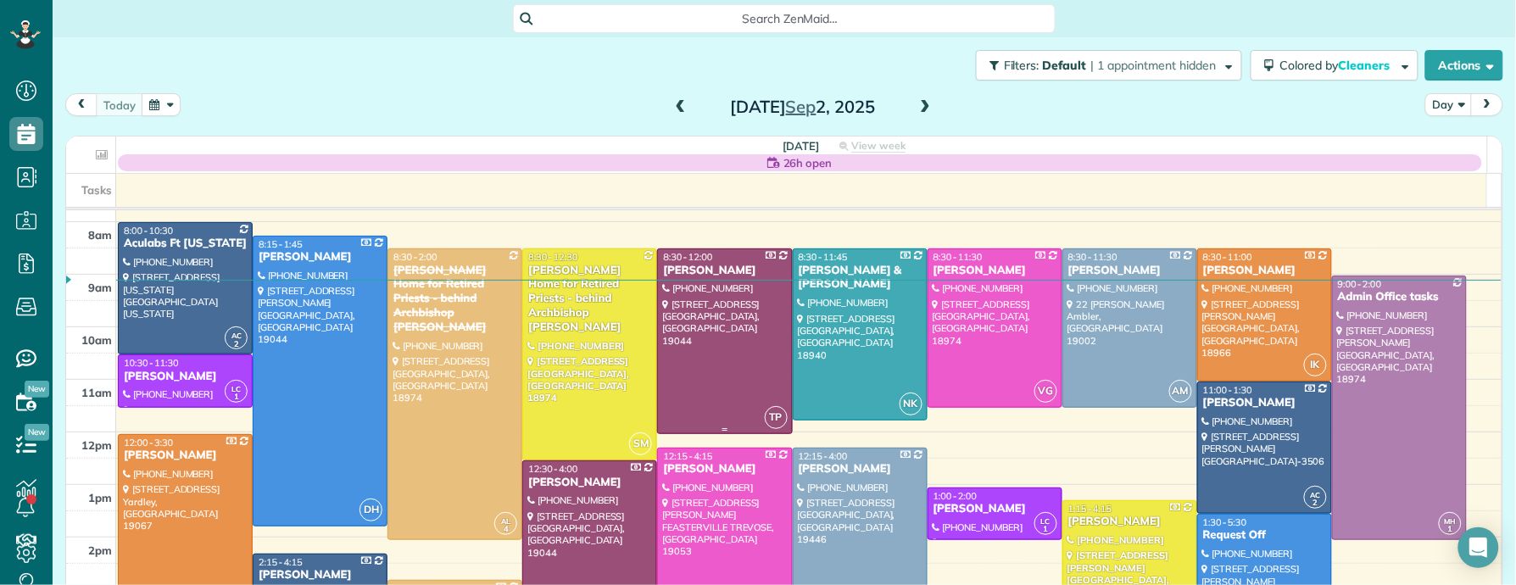
scroll to position [42, 0]
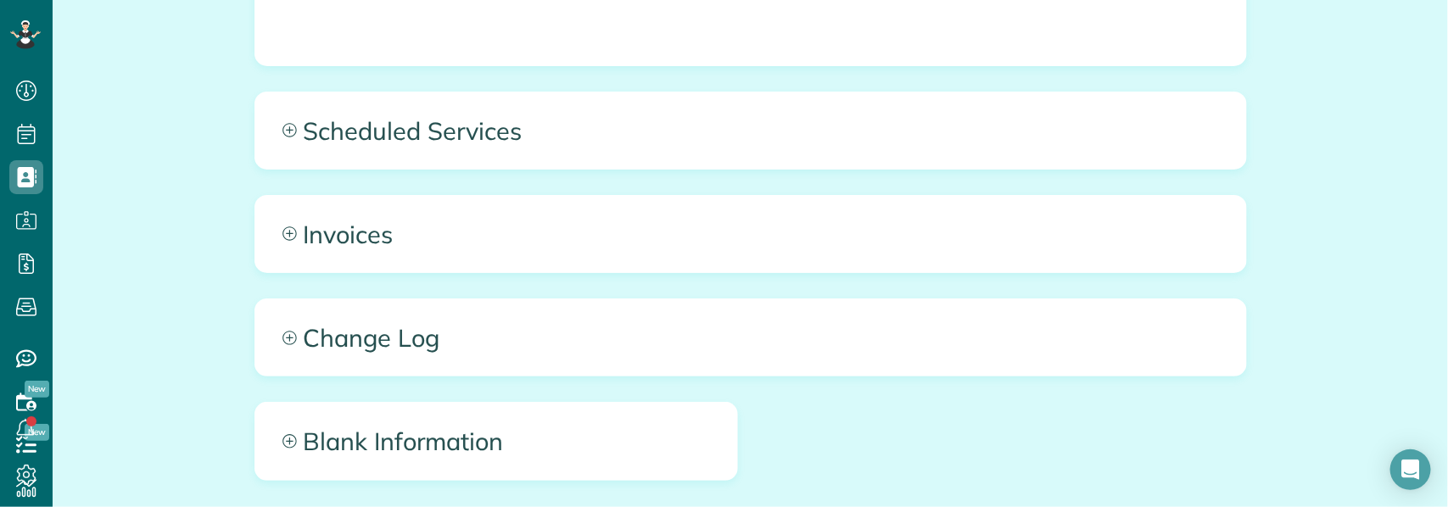
scroll to position [1383, 0]
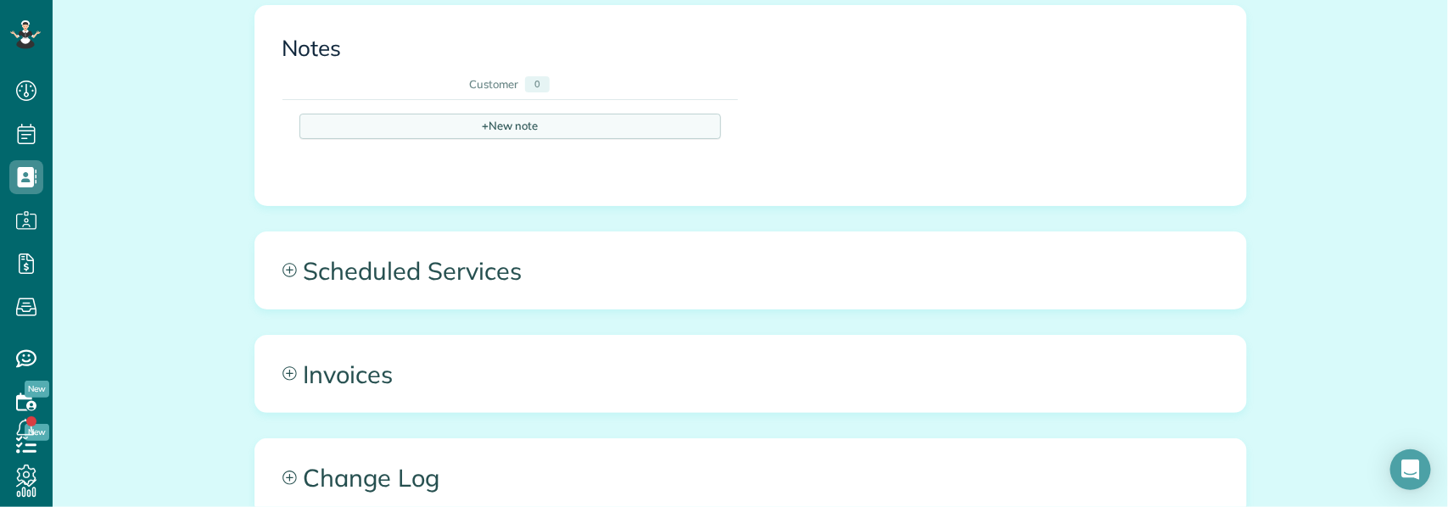
click at [482, 114] on div "+ New note" at bounding box center [510, 126] width 422 height 25
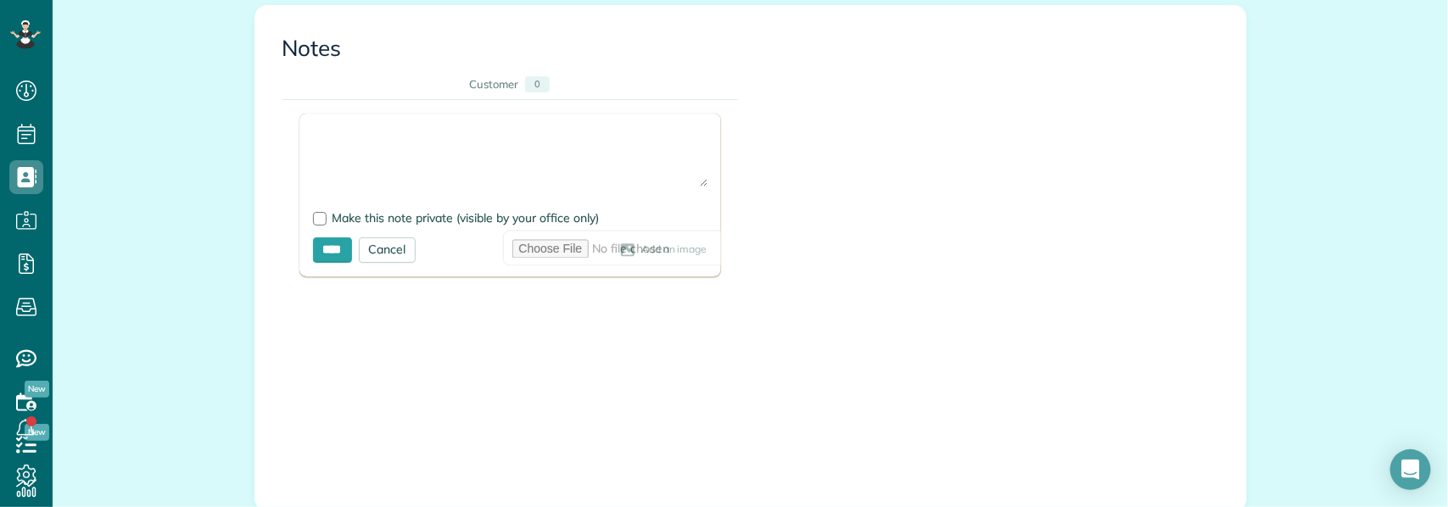
click at [428, 128] on textarea at bounding box center [510, 156] width 394 height 59
click at [518, 127] on textarea "**********" at bounding box center [510, 156] width 394 height 59
type textarea "**********"
click at [320, 237] on input "****" at bounding box center [332, 249] width 39 height 25
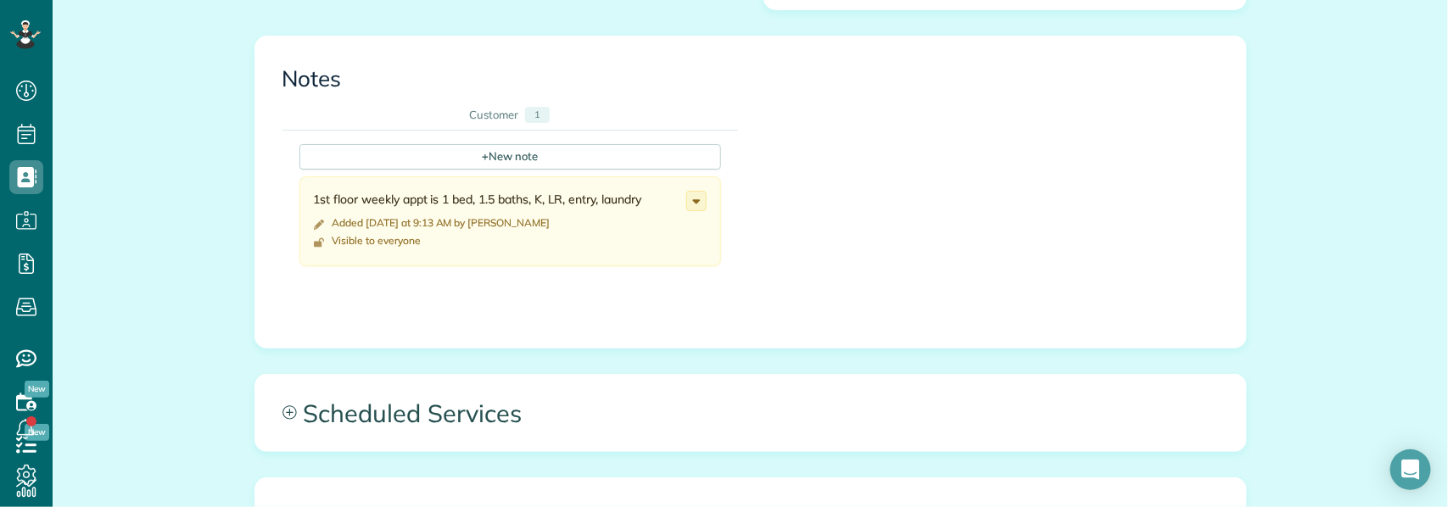
scroll to position [1351, 0]
click at [687, 193] on icon at bounding box center [696, 202] width 19 height 19
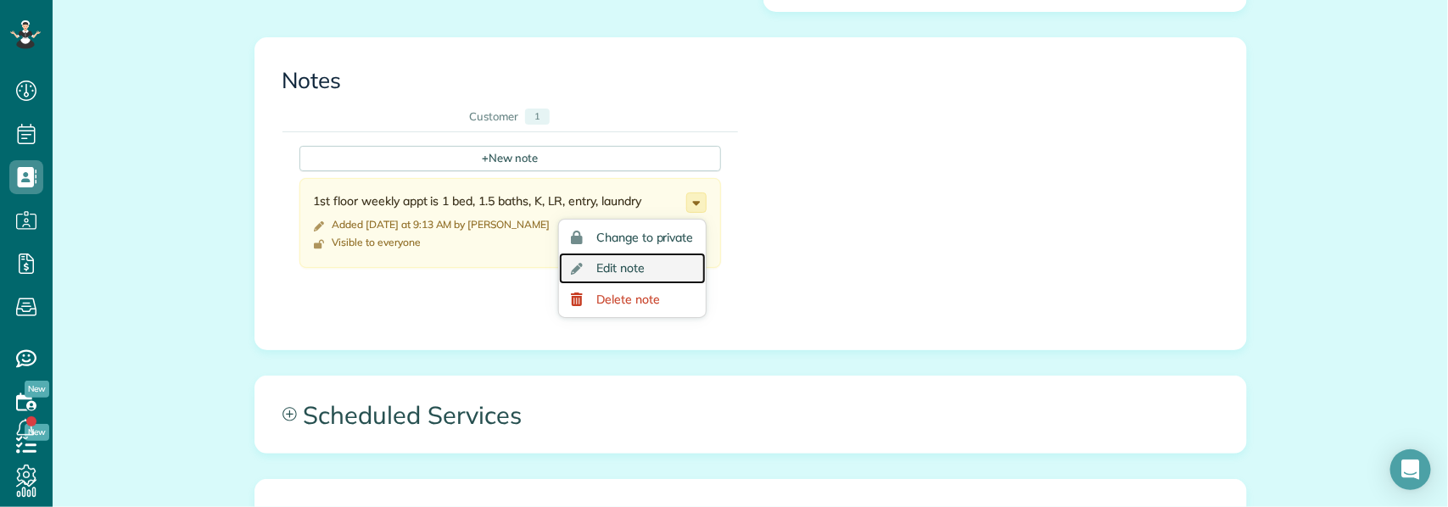
click at [664, 253] on link "Edit note" at bounding box center [632, 268] width 146 height 31
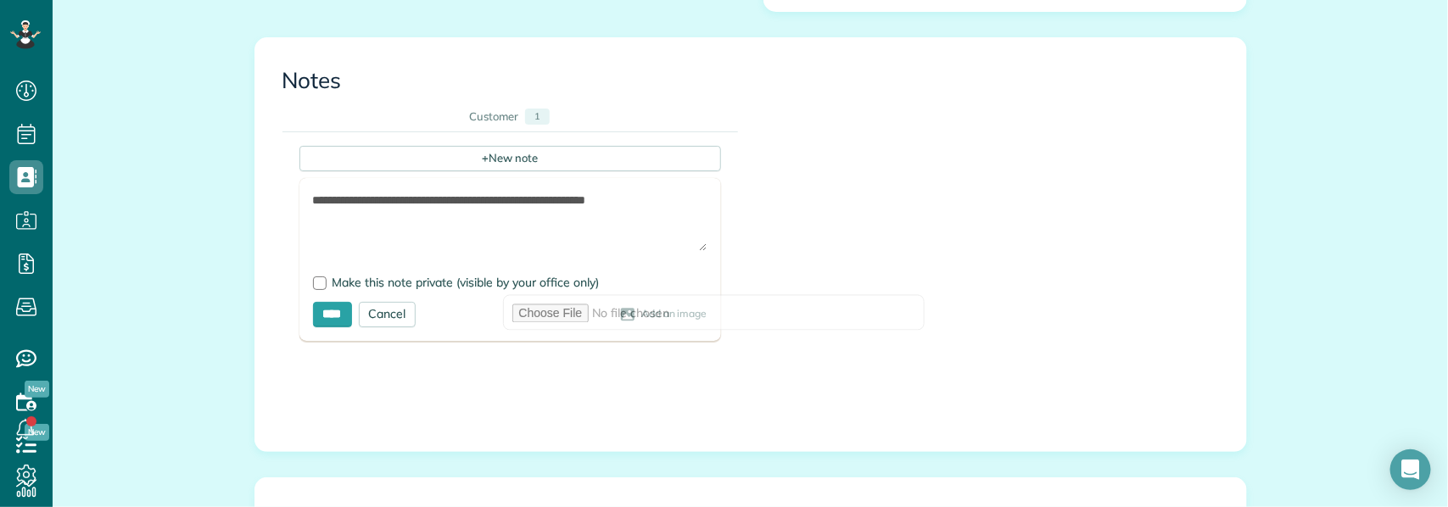
click at [433, 192] on textarea "**********" at bounding box center [510, 221] width 394 height 59
type textarea "**********"
click at [342, 309] on form "**********" at bounding box center [510, 259] width 422 height 163
click at [336, 302] on input "****" at bounding box center [332, 314] width 39 height 25
type input "**********"
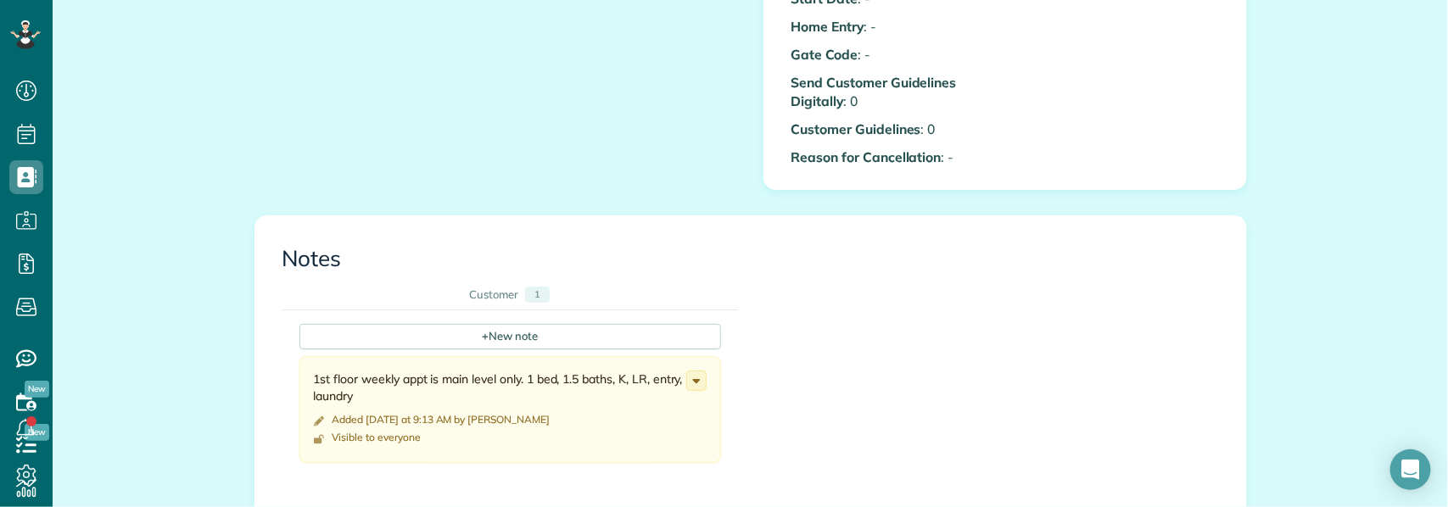
scroll to position [1302, 0]
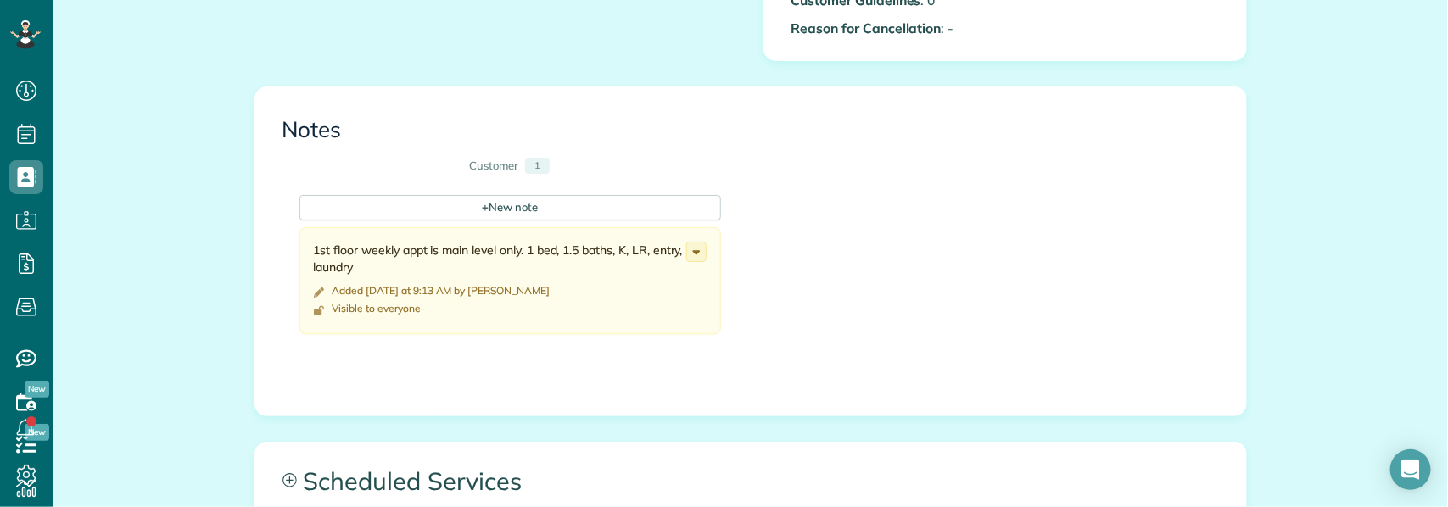
drag, startPoint x: 309, startPoint y: 231, endPoint x: 385, endPoint y: 249, distance: 78.6
click at [385, 249] on div "1st floor weekly appt is main level only. 1 bed, 1.5 baths, K, LR, entry, laund…" at bounding box center [500, 259] width 372 height 34
copy div "1st floor weekly appt is main level only. 1 bed, 1.5 baths, K, LR, entry, laund…"
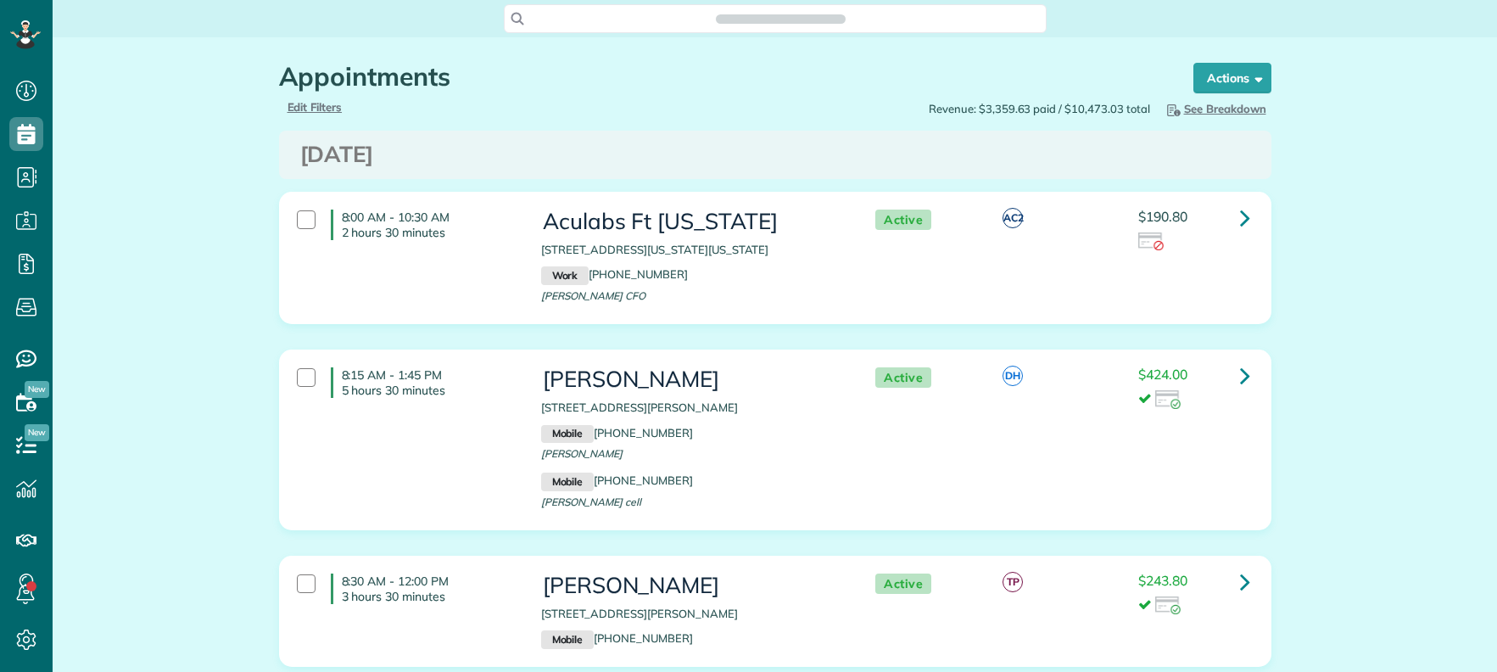
scroll to position [7, 7]
click at [26, 176] on use at bounding box center [28, 177] width 20 height 20
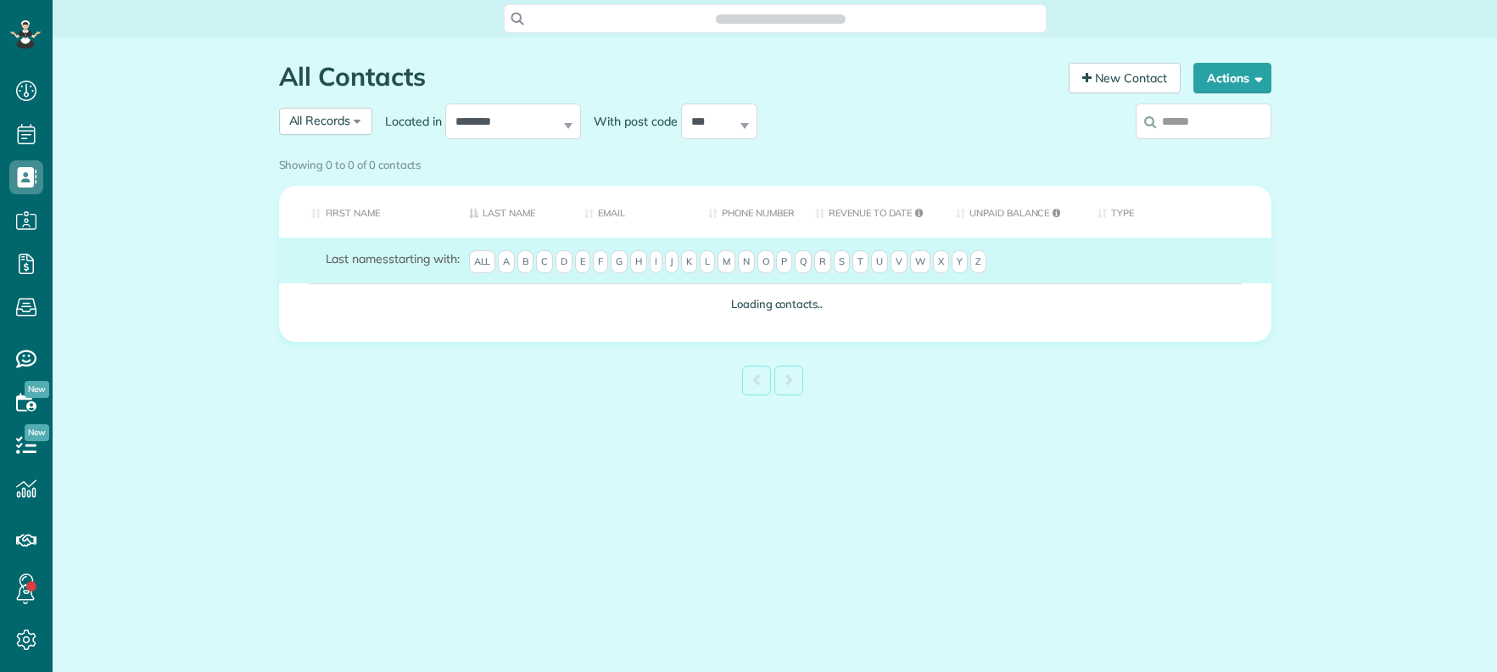
click at [1193, 121] on input "search" at bounding box center [1204, 121] width 136 height 36
click at [1199, 150] on div "Showing 0 to 0 of 0 contacts" at bounding box center [775, 165] width 1018 height 30
click at [1198, 150] on div "Showing 0 to 0 of 0 contacts" at bounding box center [775, 165] width 1018 height 30
click at [1175, 150] on div "Showing 0 to 0 of 0 contacts" at bounding box center [775, 165] width 1018 height 30
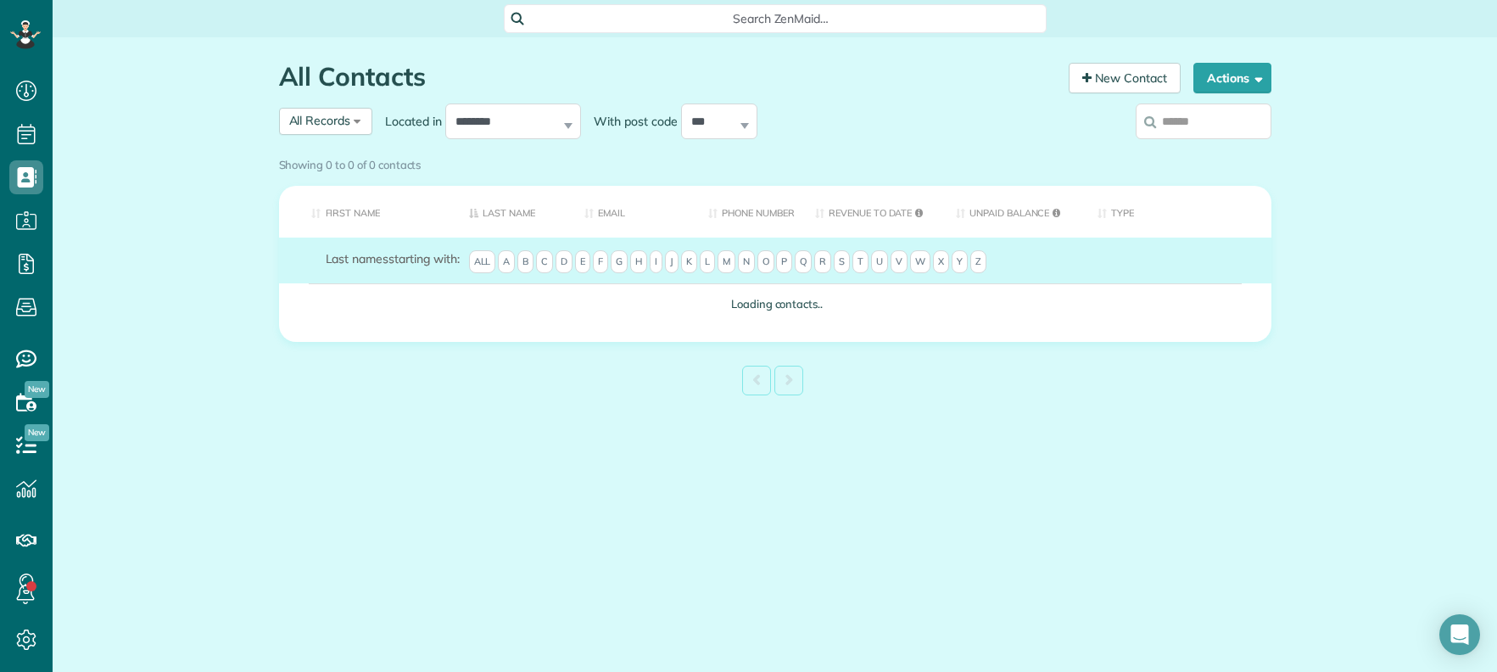
click at [1202, 150] on div "Showing 0 to 0 of 0 contacts" at bounding box center [775, 165] width 1018 height 30
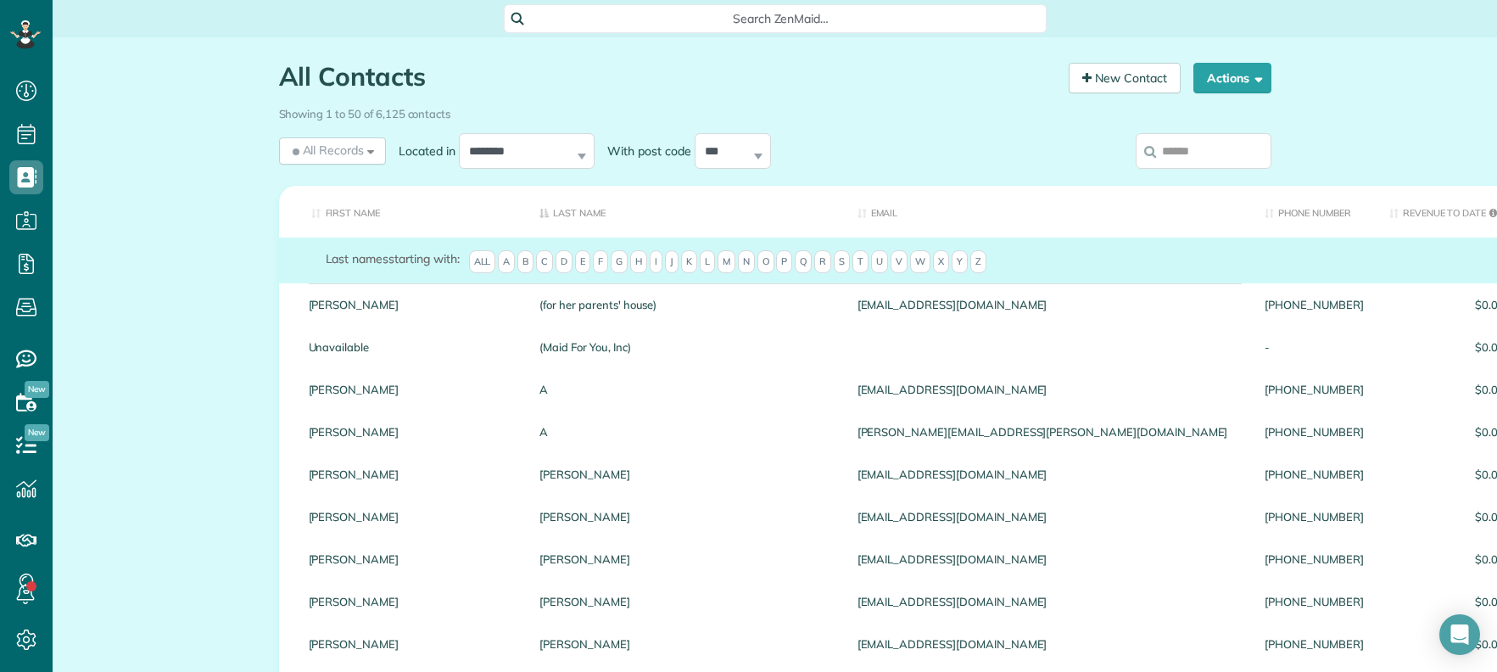
click at [1194, 148] on input "search" at bounding box center [1204, 151] width 136 height 36
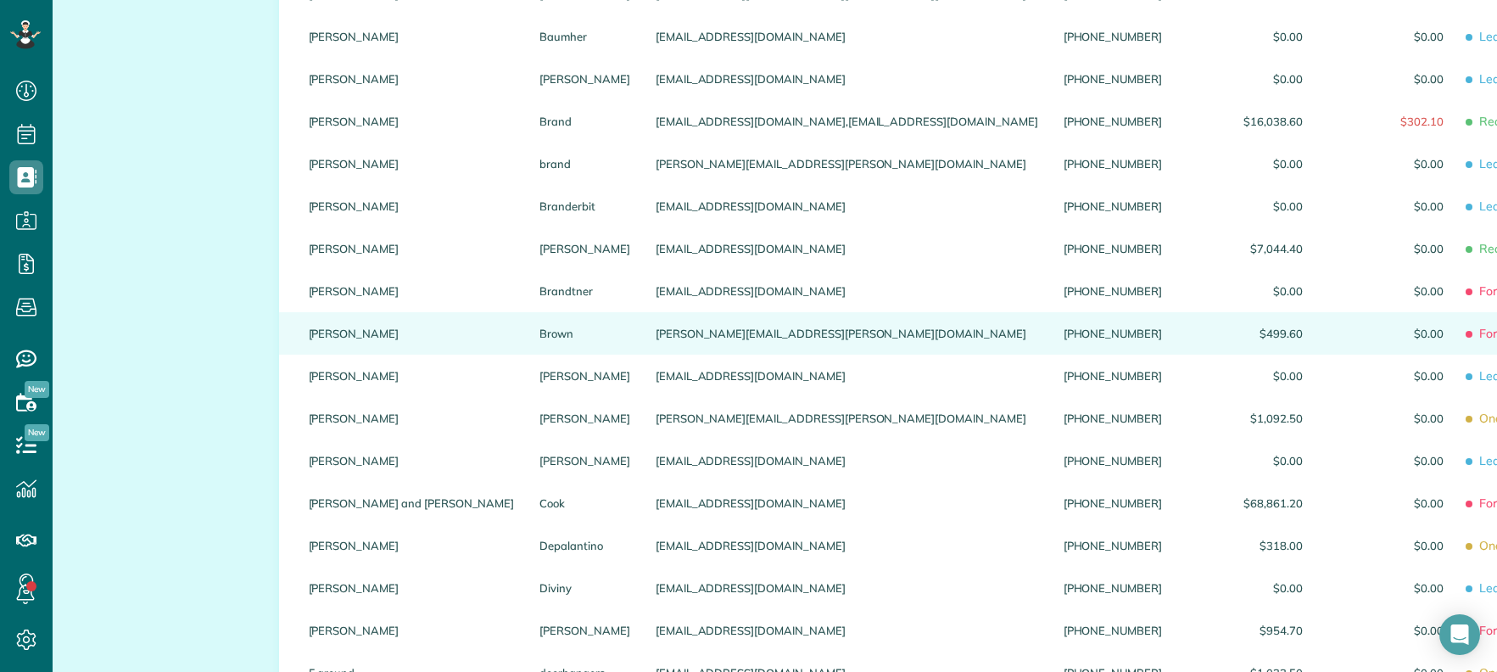
scroll to position [282, 0]
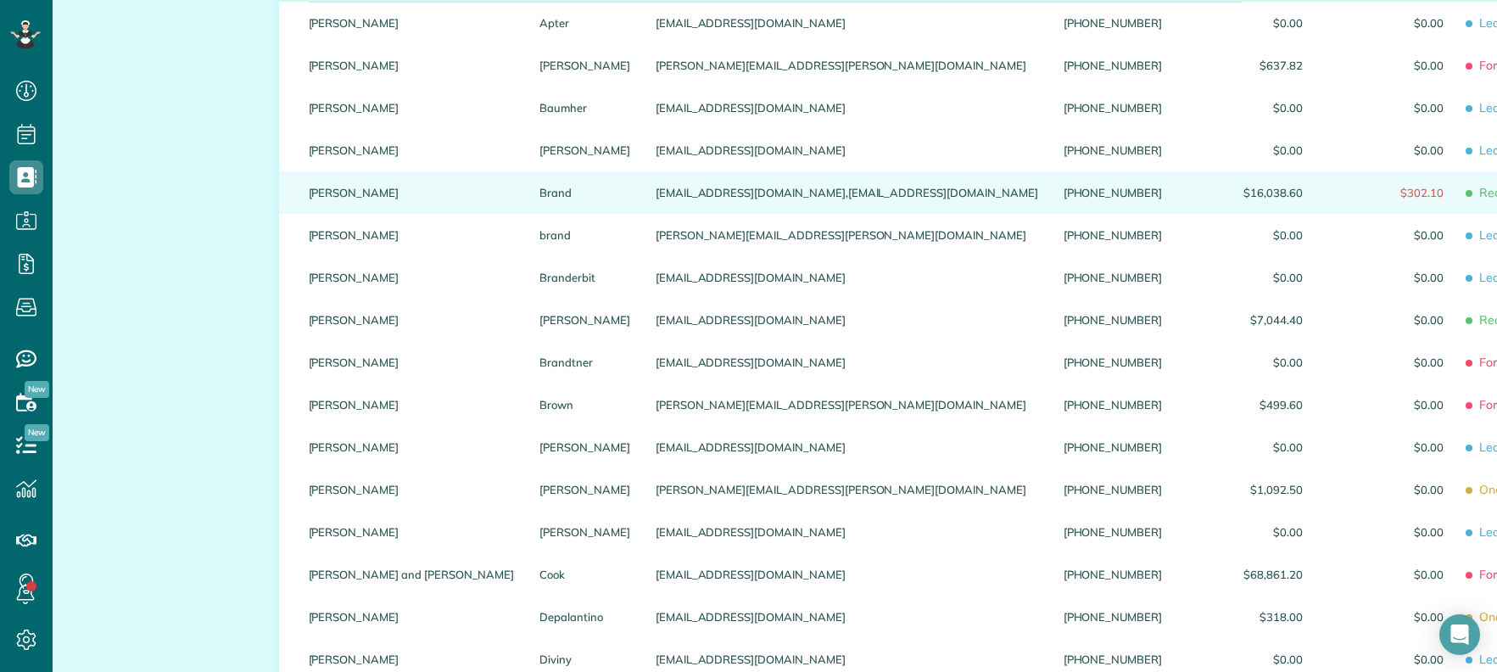
type input "*****"
click at [316, 192] on link "[PERSON_NAME]" at bounding box center [412, 193] width 206 height 12
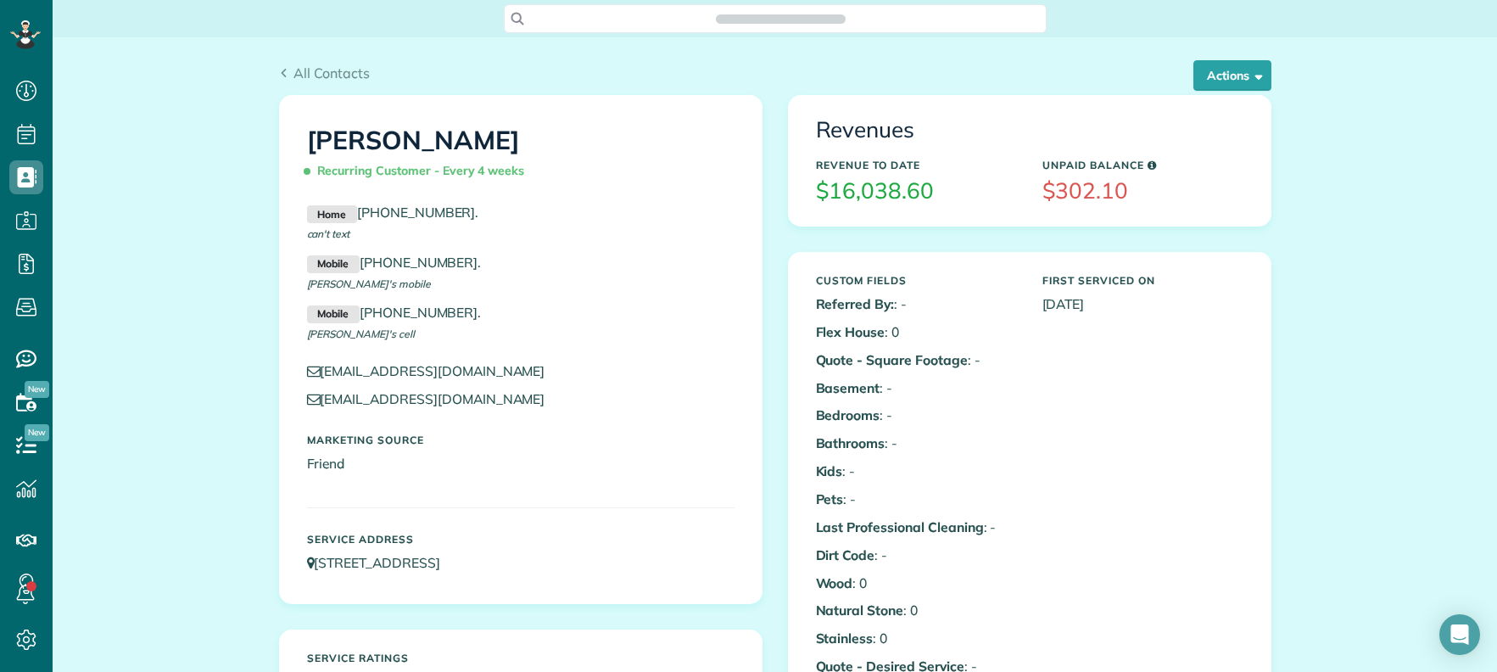
scroll to position [7, 7]
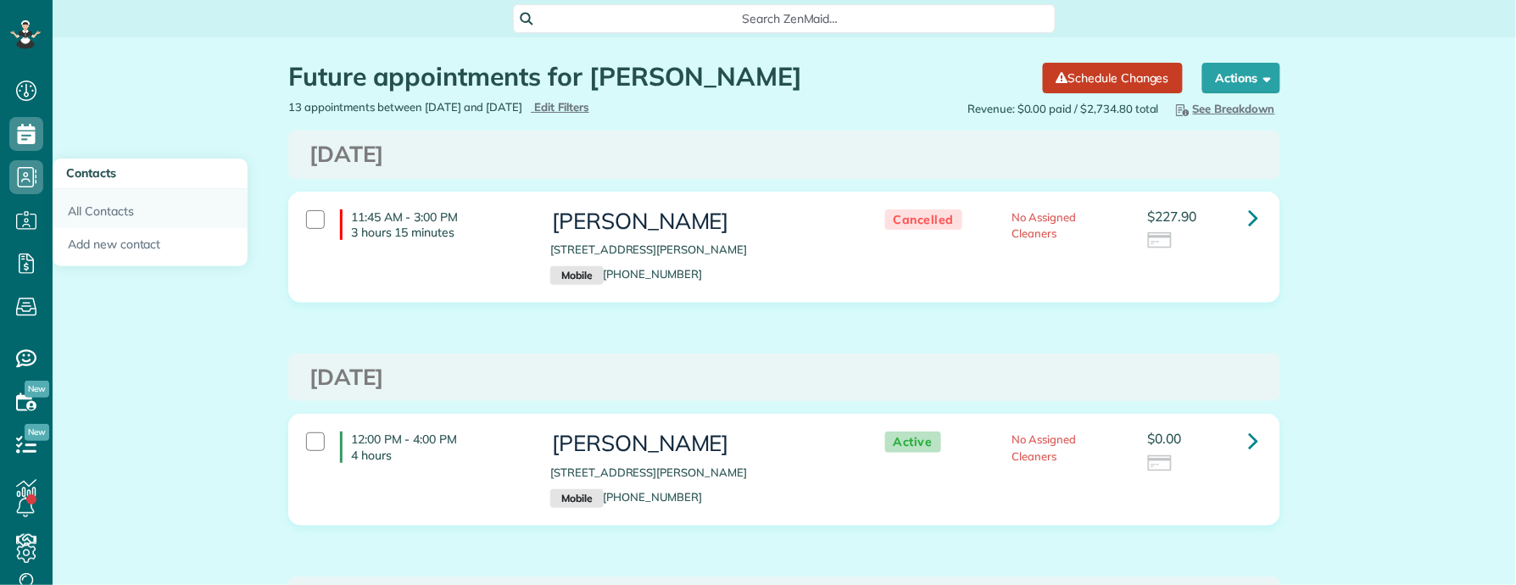
scroll to position [7, 7]
click at [108, 215] on link "All Contacts" at bounding box center [150, 208] width 195 height 39
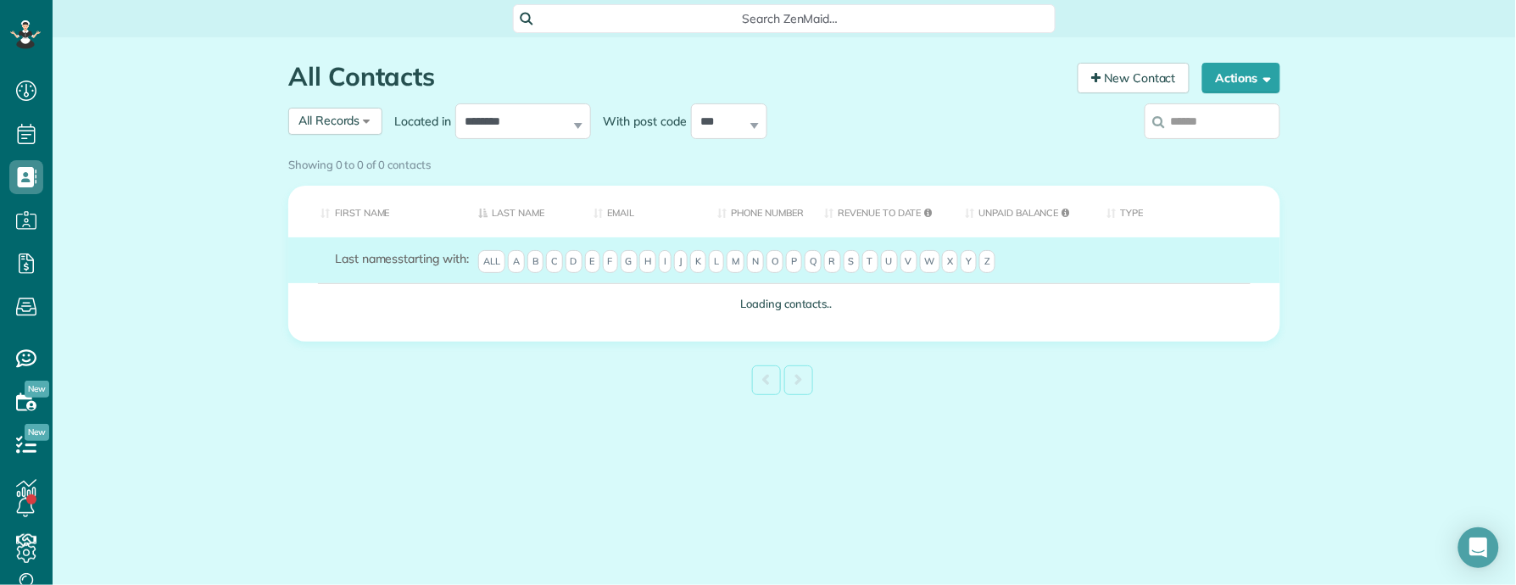
click at [1220, 150] on div "Showing 0 to 0 of 0 contacts" at bounding box center [784, 161] width 992 height 23
click at [1224, 150] on div "Showing 0 to 0 of 0 contacts" at bounding box center [785, 165] width 1018 height 30
click at [1212, 150] on div "Showing 0 to 0 of 0 contacts" at bounding box center [785, 165] width 1018 height 30
click at [1240, 150] on div "Showing 0 to 0 of 0 contacts" at bounding box center [785, 165] width 1018 height 30
click at [1199, 150] on div "Showing 0 to 0 of 0 contacts" at bounding box center [785, 165] width 1018 height 30
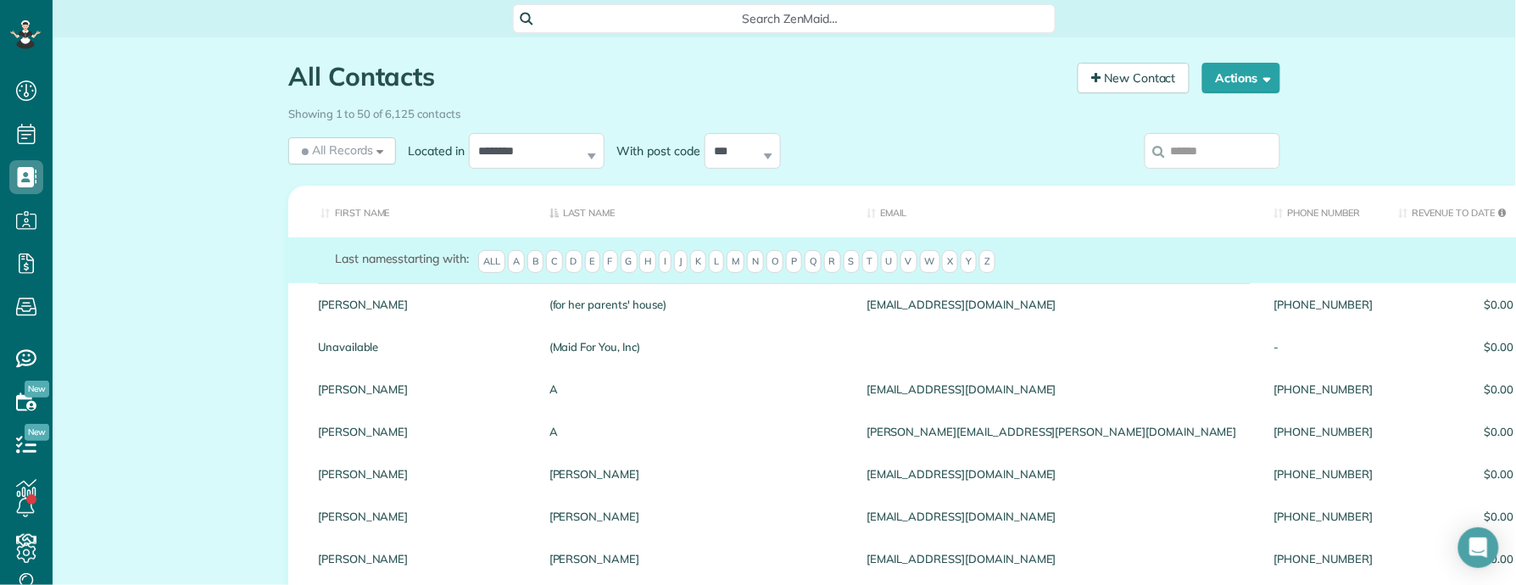
scroll to position [7, 7]
drag, startPoint x: 1205, startPoint y: 151, endPoint x: 1187, endPoint y: 159, distance: 19.7
click at [1205, 151] on input "search" at bounding box center [1213, 151] width 136 height 36
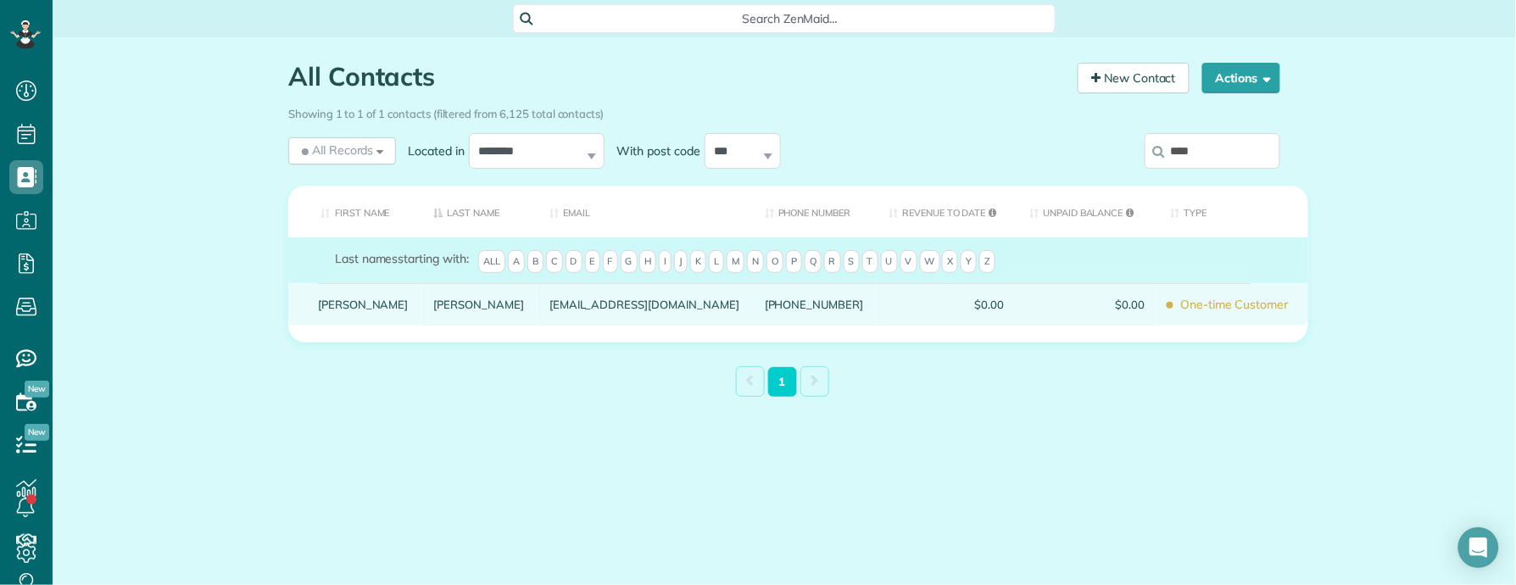
type input "****"
click at [343, 310] on link "[PERSON_NAME]" at bounding box center [363, 305] width 91 height 12
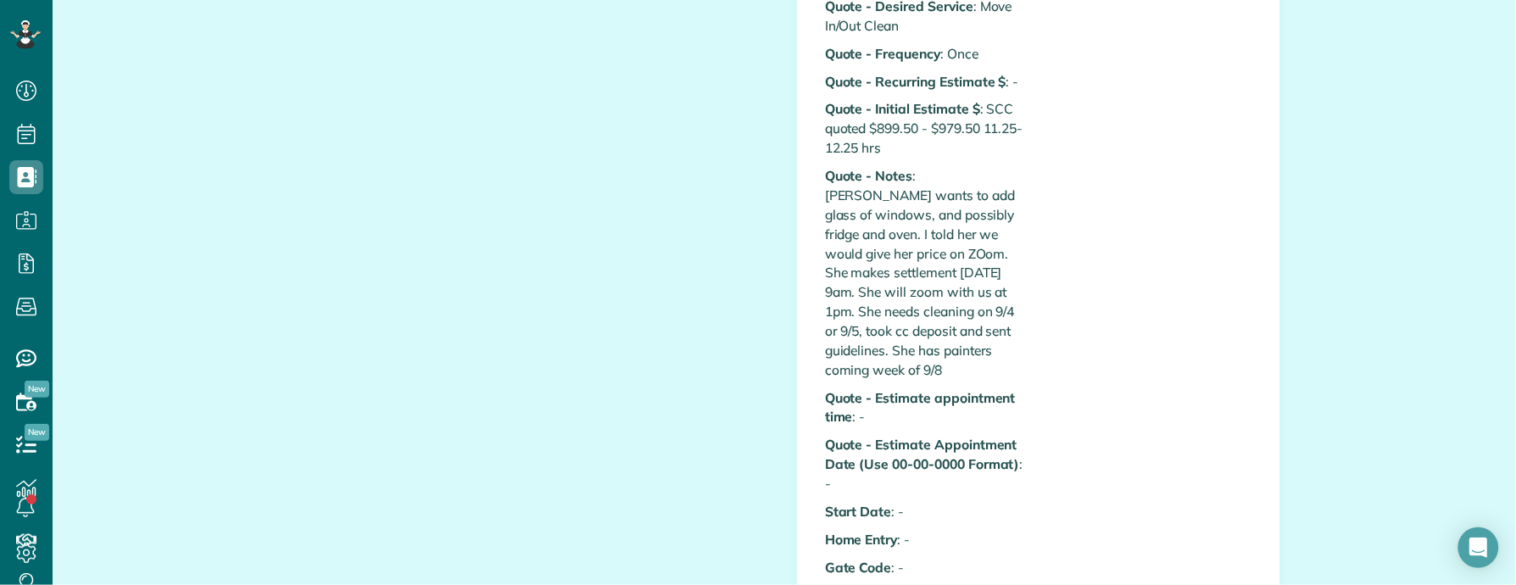
scroll to position [697, 0]
